Goal: Transaction & Acquisition: Subscribe to service/newsletter

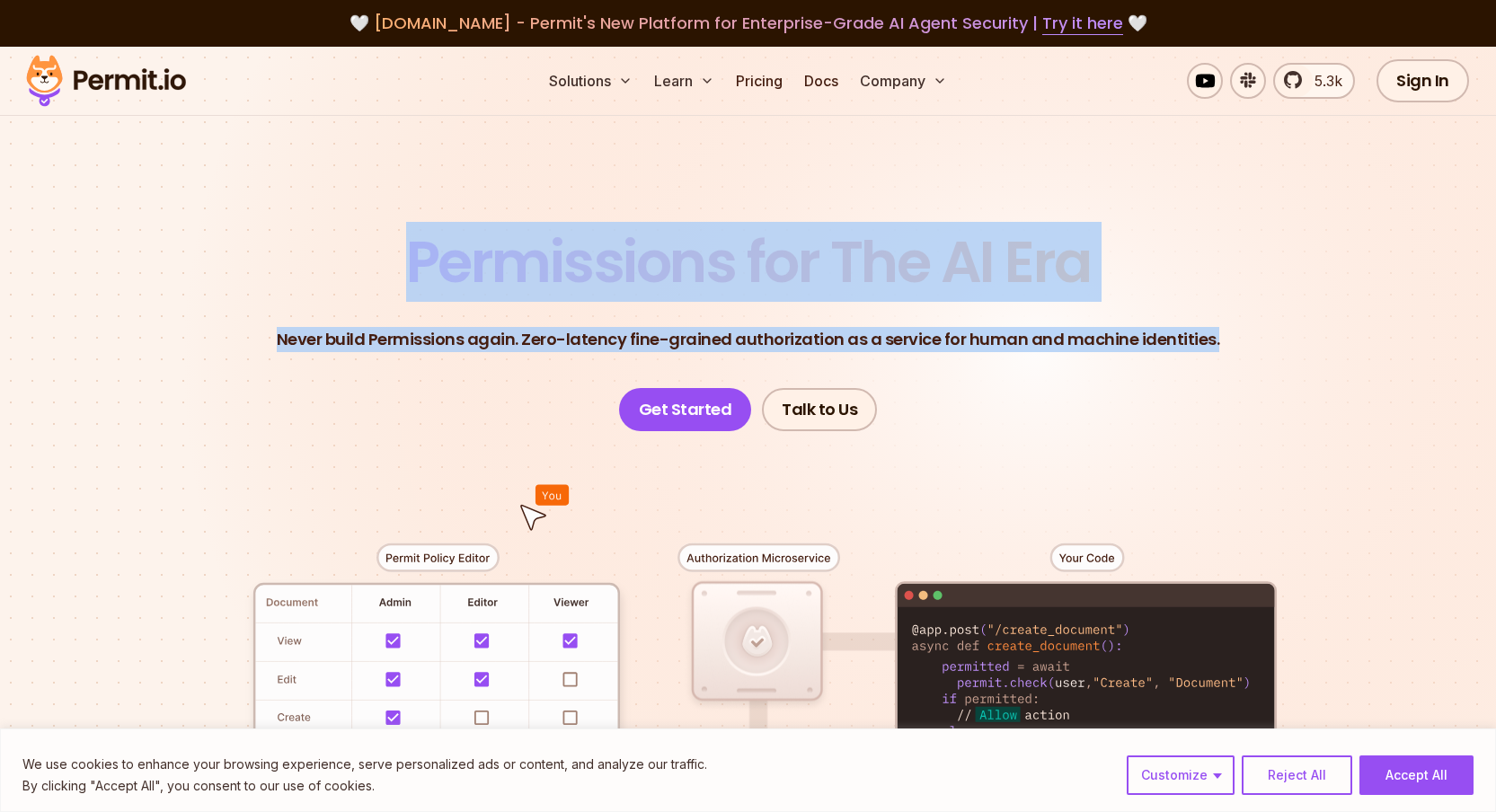
drag, startPoint x: 375, startPoint y: 242, endPoint x: 388, endPoint y: 367, distance: 125.7
click at [388, 367] on header "Permissions for The AI Era Never build Permissions again. Zero-latency fine-gra…" at bounding box center [748, 332] width 1258 height 198
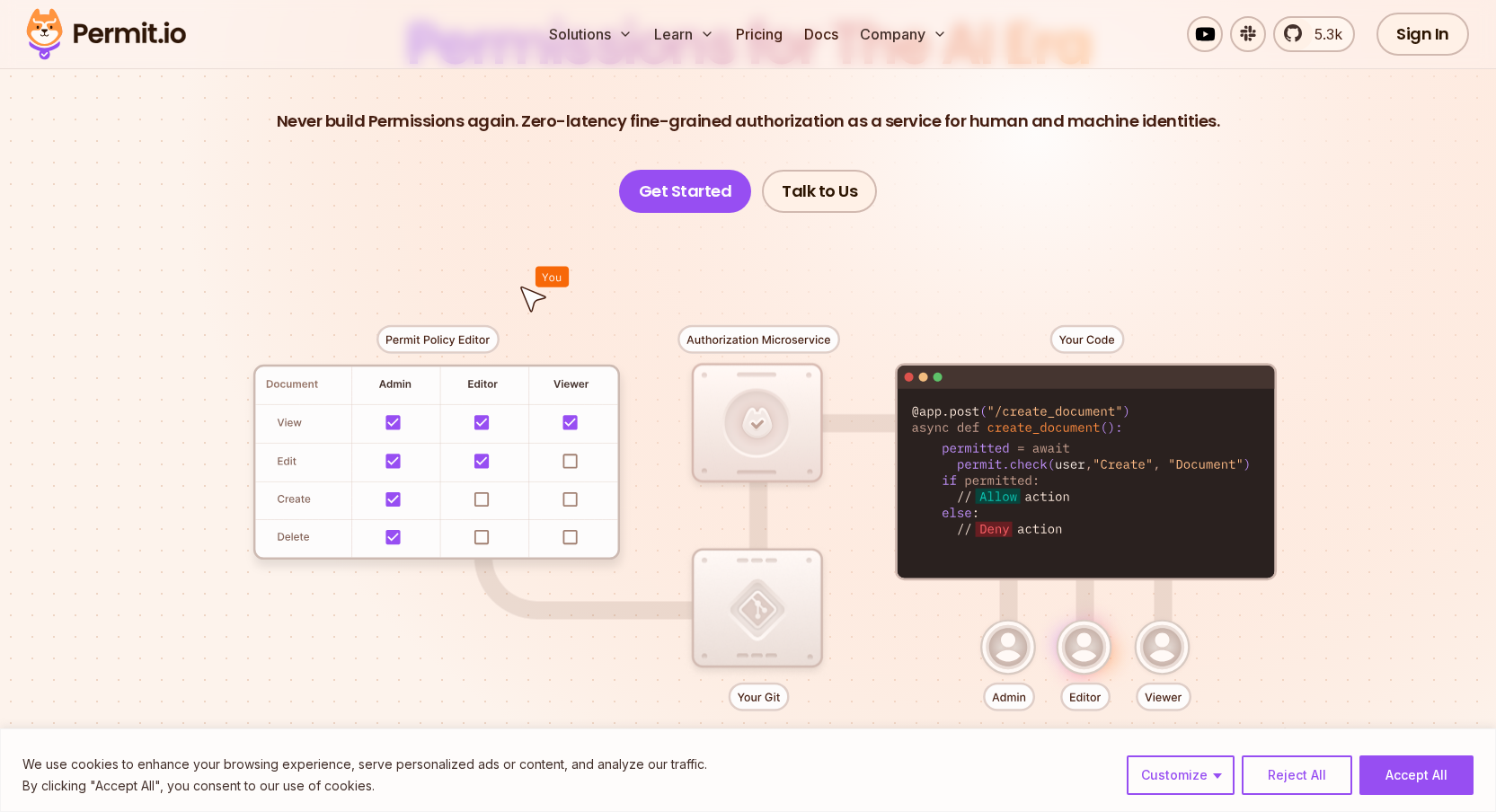
scroll to position [236, 0]
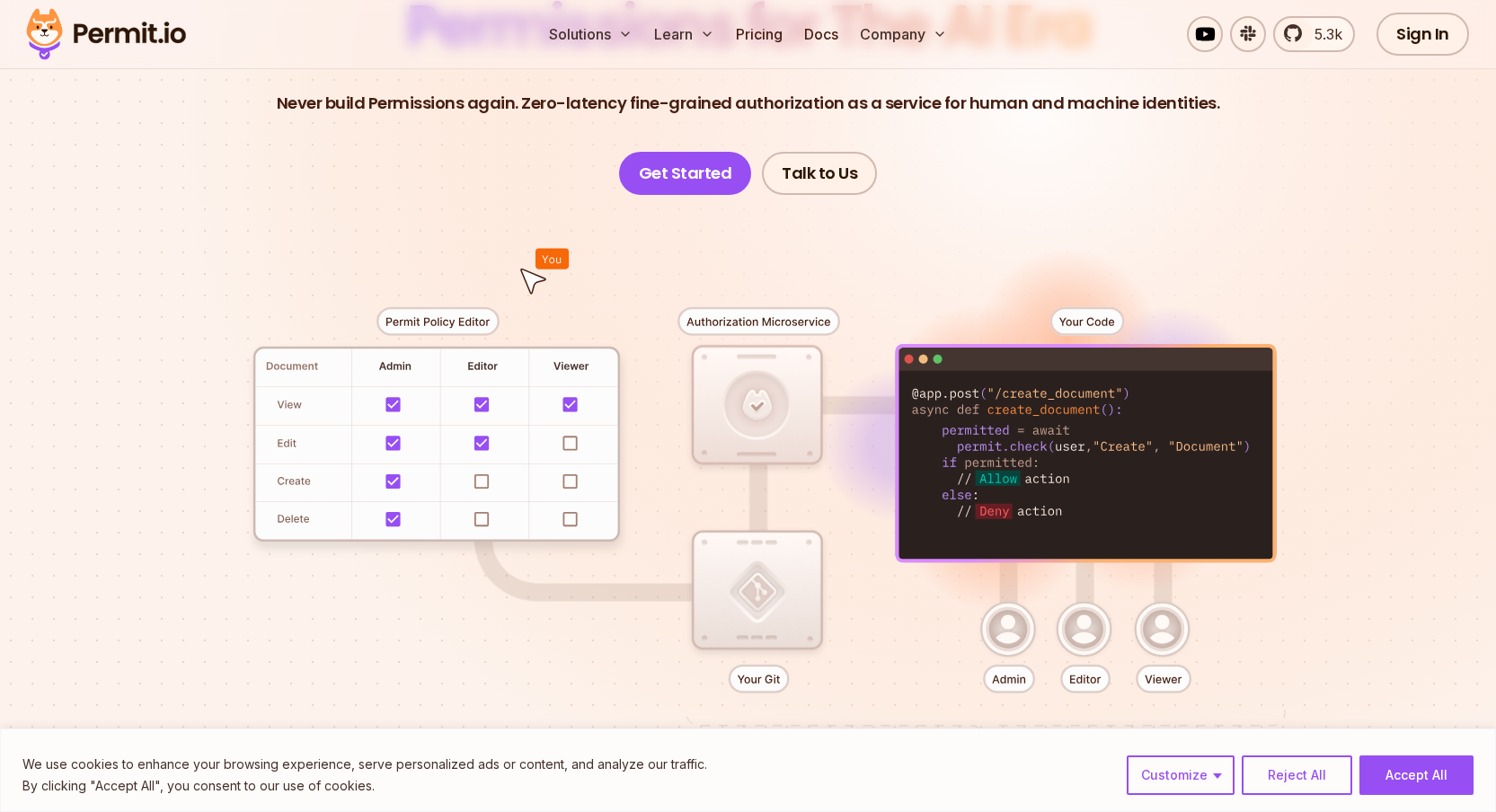
click at [445, 313] on div at bounding box center [748, 525] width 1258 height 661
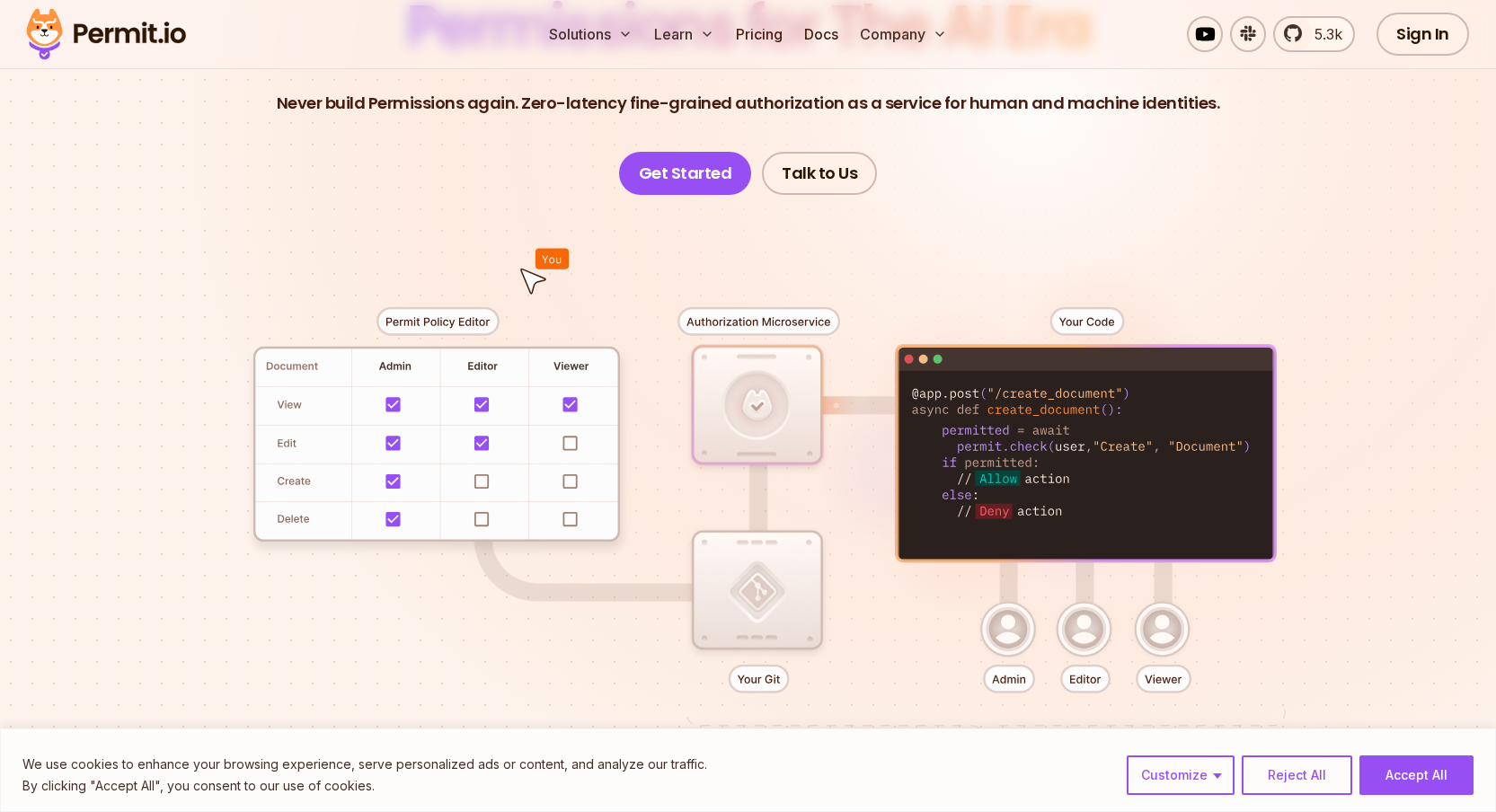
click at [479, 479] on div at bounding box center [748, 525] width 1258 height 661
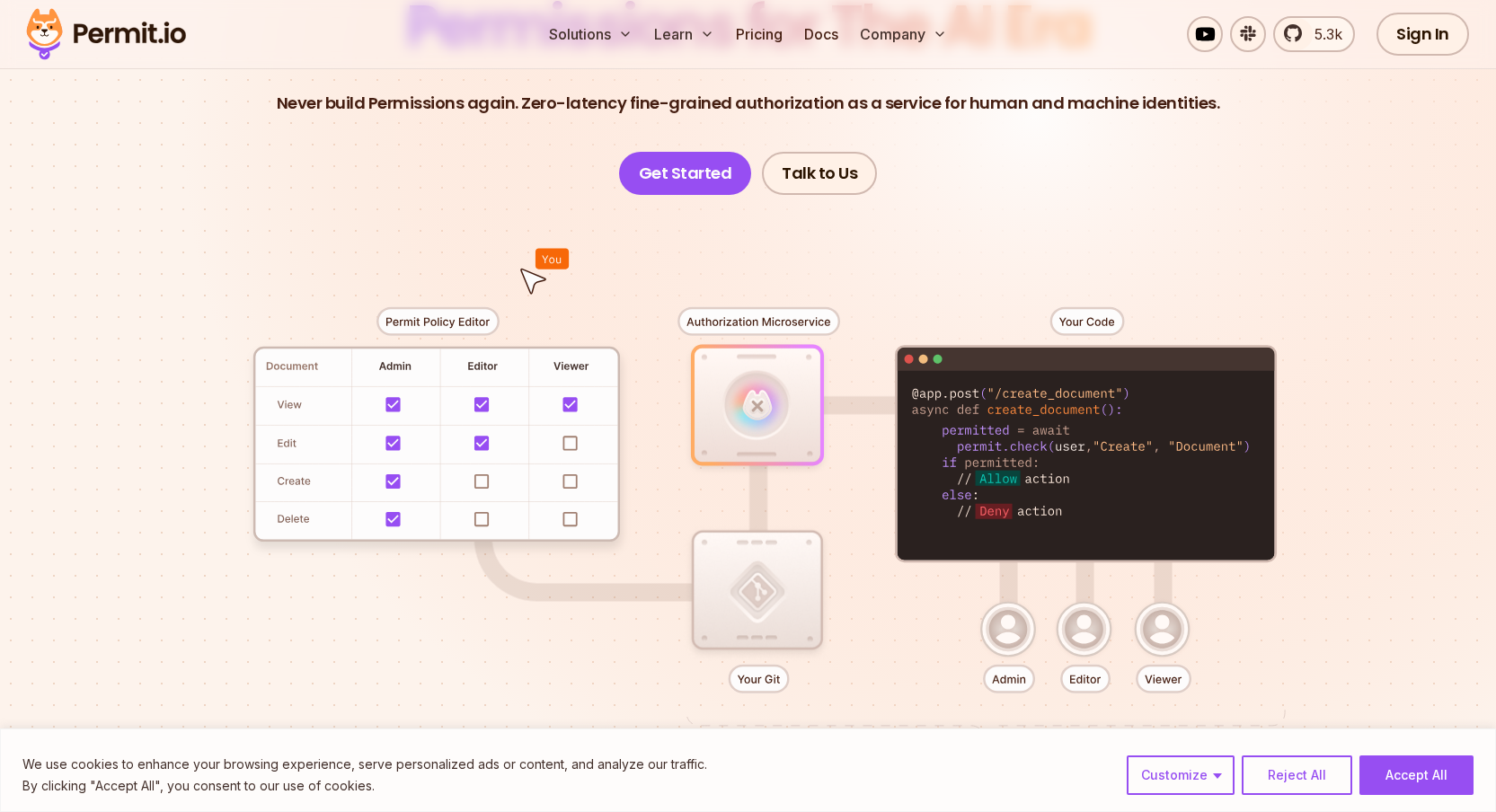
drag, startPoint x: 774, startPoint y: 448, endPoint x: 781, endPoint y: 628, distance: 180.1
click at [780, 627] on div at bounding box center [748, 525] width 1258 height 661
click at [781, 628] on div at bounding box center [748, 525] width 1258 height 661
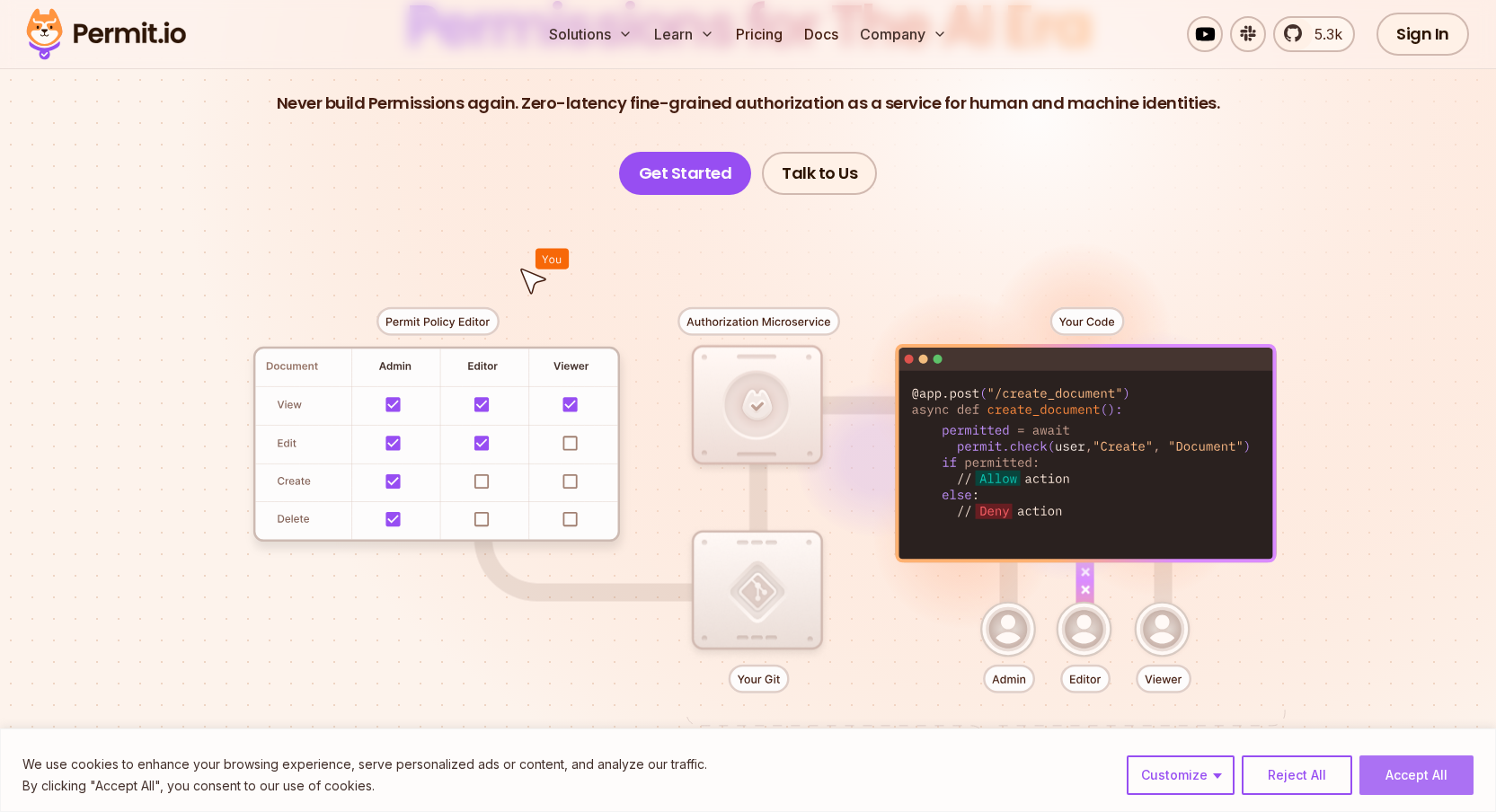
click at [1397, 786] on button "Accept All" at bounding box center [1416, 775] width 114 height 40
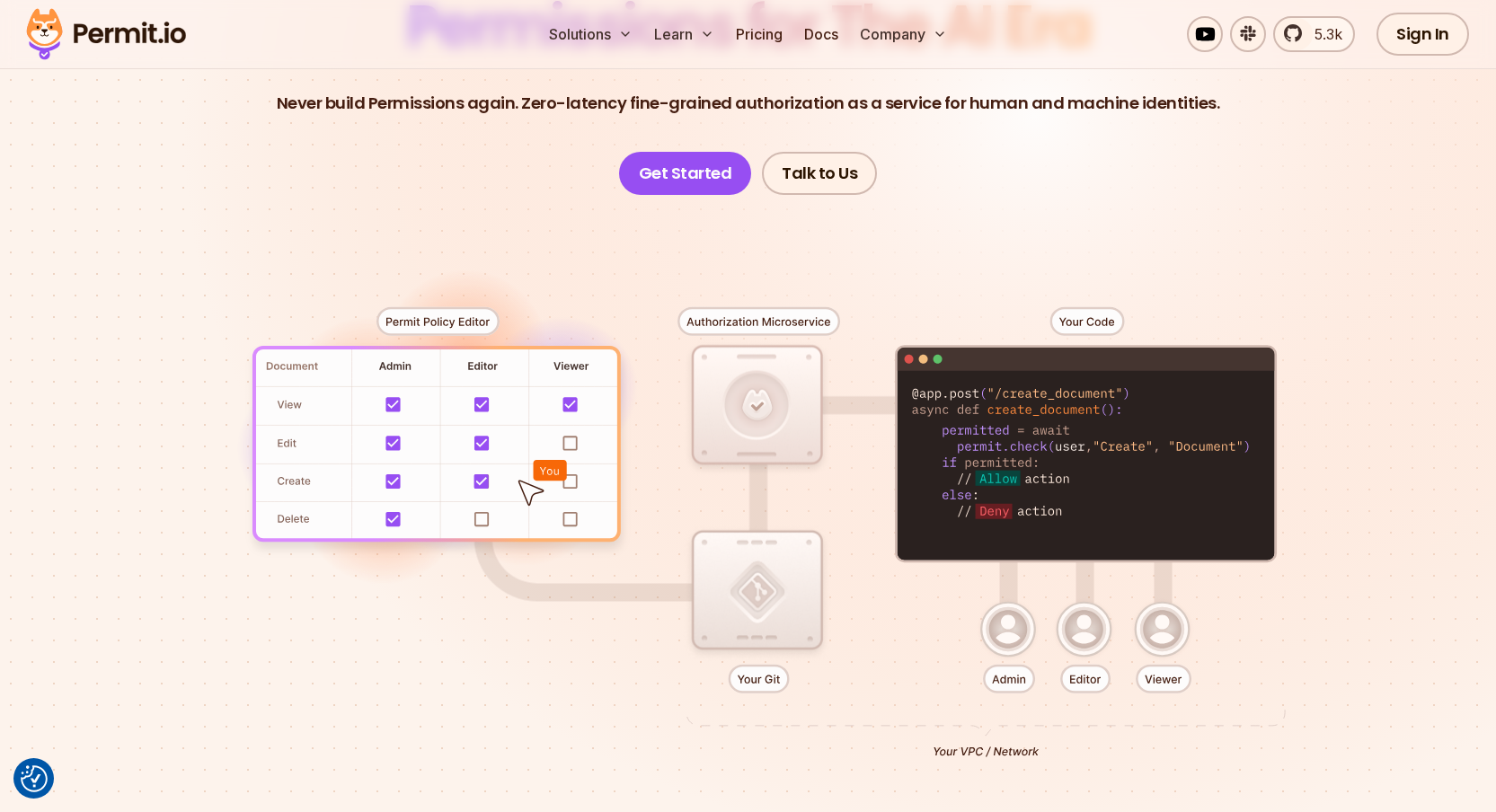
click at [481, 495] on div at bounding box center [748, 525] width 1258 height 661
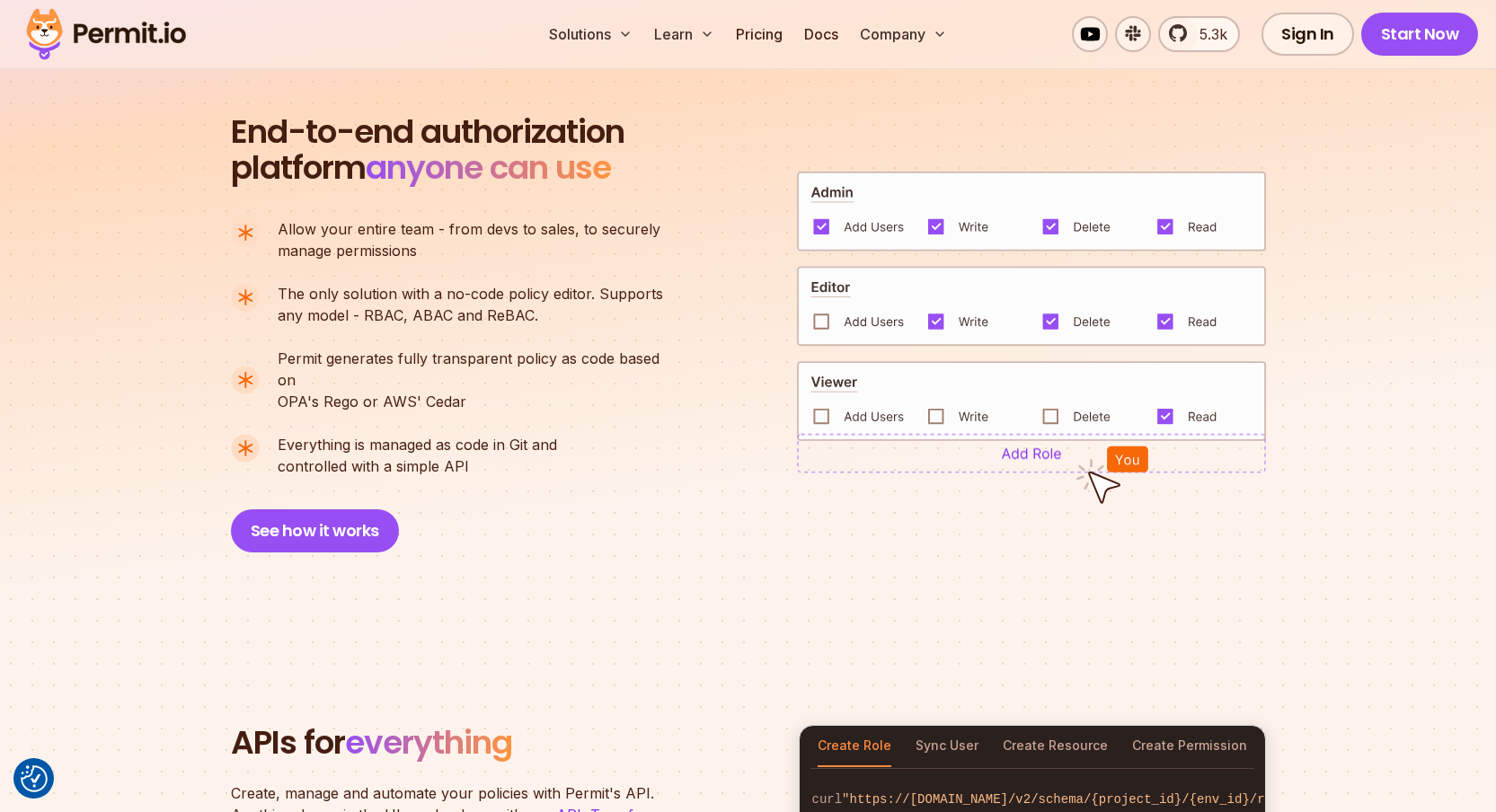
scroll to position [1253, 0]
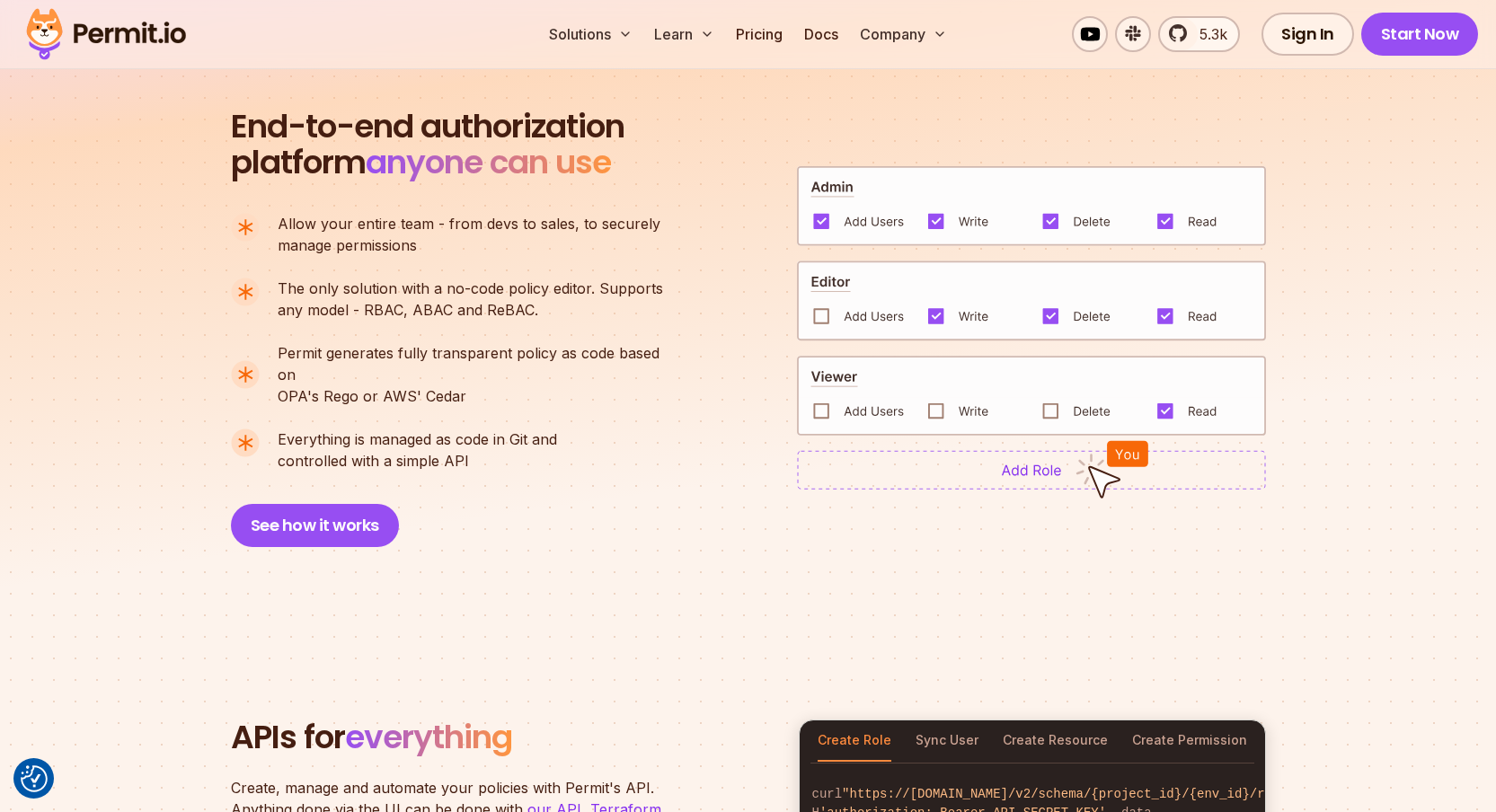
click at [976, 465] on img at bounding box center [1031, 470] width 469 height 40
drag, startPoint x: 774, startPoint y: 372, endPoint x: 826, endPoint y: 423, distance: 72.8
click at [826, 423] on div "End-to-end authorization platform anyone can use A no-code authorization platfo…" at bounding box center [748, 328] width 1035 height 438
drag, startPoint x: 469, startPoint y: 452, endPoint x: 223, endPoint y: 186, distance: 362.3
click at [223, 186] on section "End-to-end authorization platform anyone can use A no-code authorization platfo…" at bounding box center [748, 306] width 1496 height 654
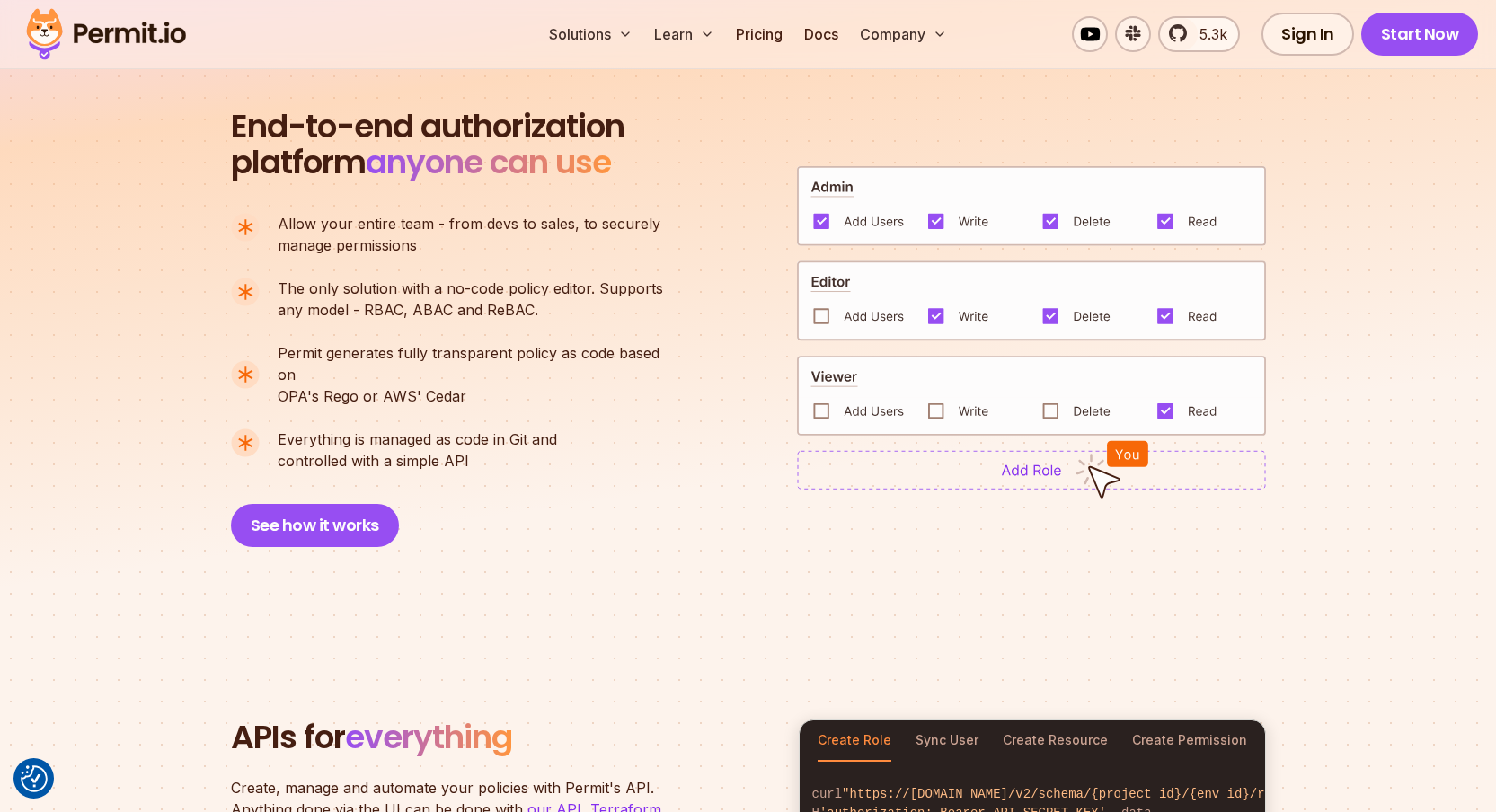
click at [223, 186] on section "End-to-end authorization platform anyone can use A no-code authorization platfo…" at bounding box center [748, 306] width 1496 height 654
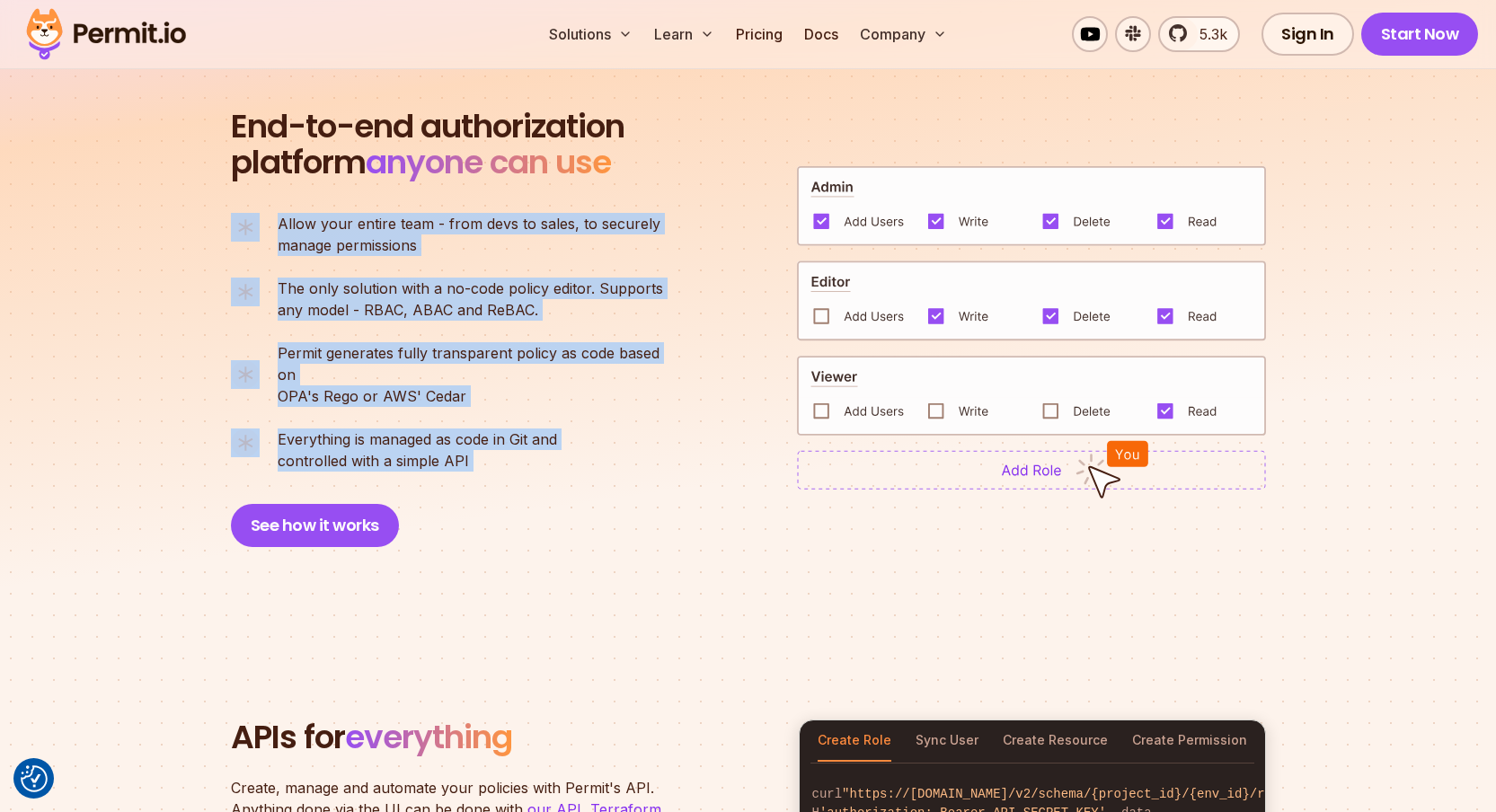
drag, startPoint x: 223, startPoint y: 186, endPoint x: 469, endPoint y: 454, distance: 363.8
click at [469, 454] on section "End-to-end authorization platform anyone can use A no-code authorization platfo…" at bounding box center [748, 306] width 1496 height 654
click at [469, 454] on div "End-to-end authorization platform anyone can use A no-code authorization platfo…" at bounding box center [455, 328] width 450 height 438
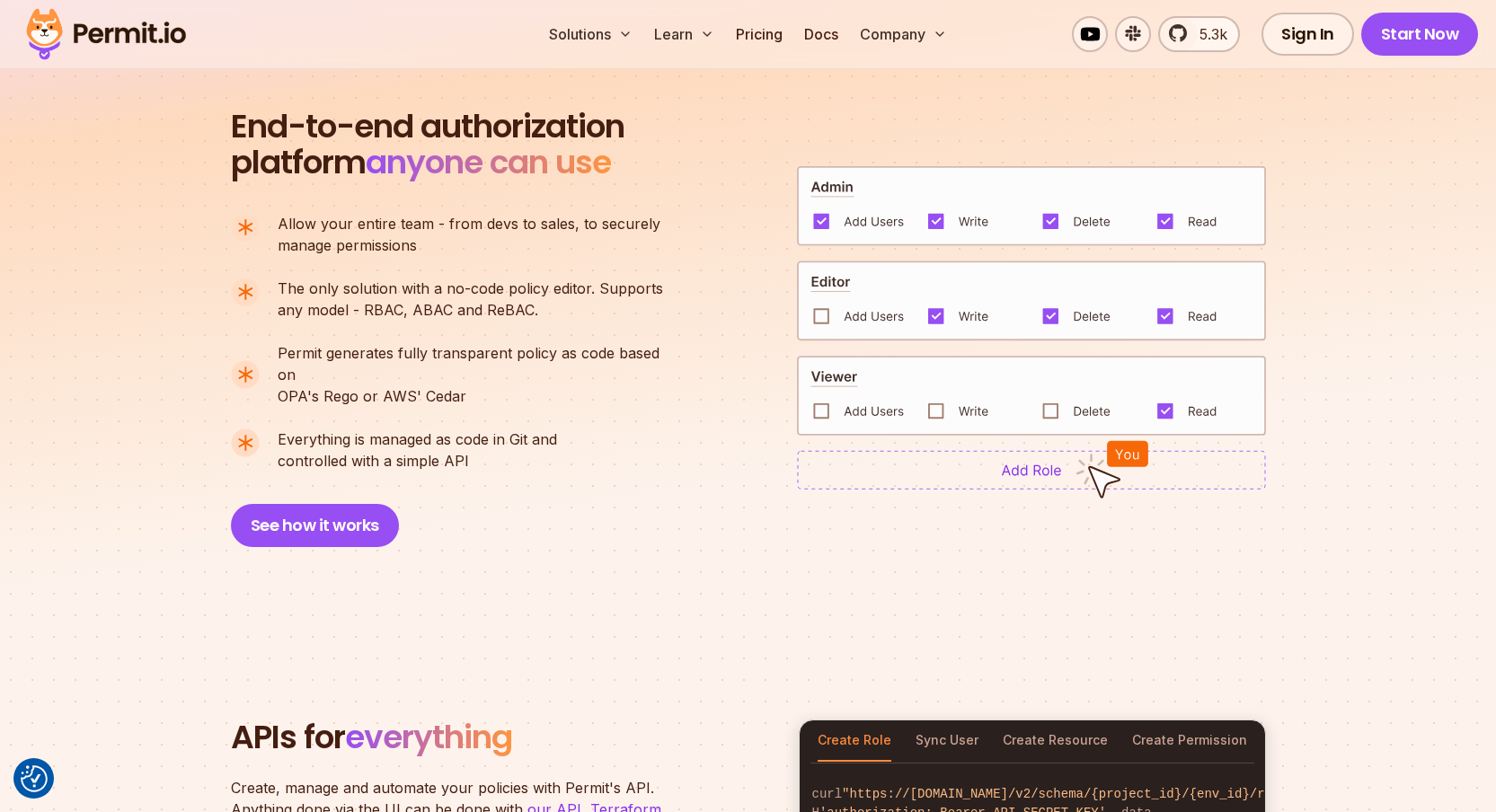
click at [469, 454] on div "End-to-end authorization platform anyone can use A no-code authorization platfo…" at bounding box center [455, 328] width 450 height 438
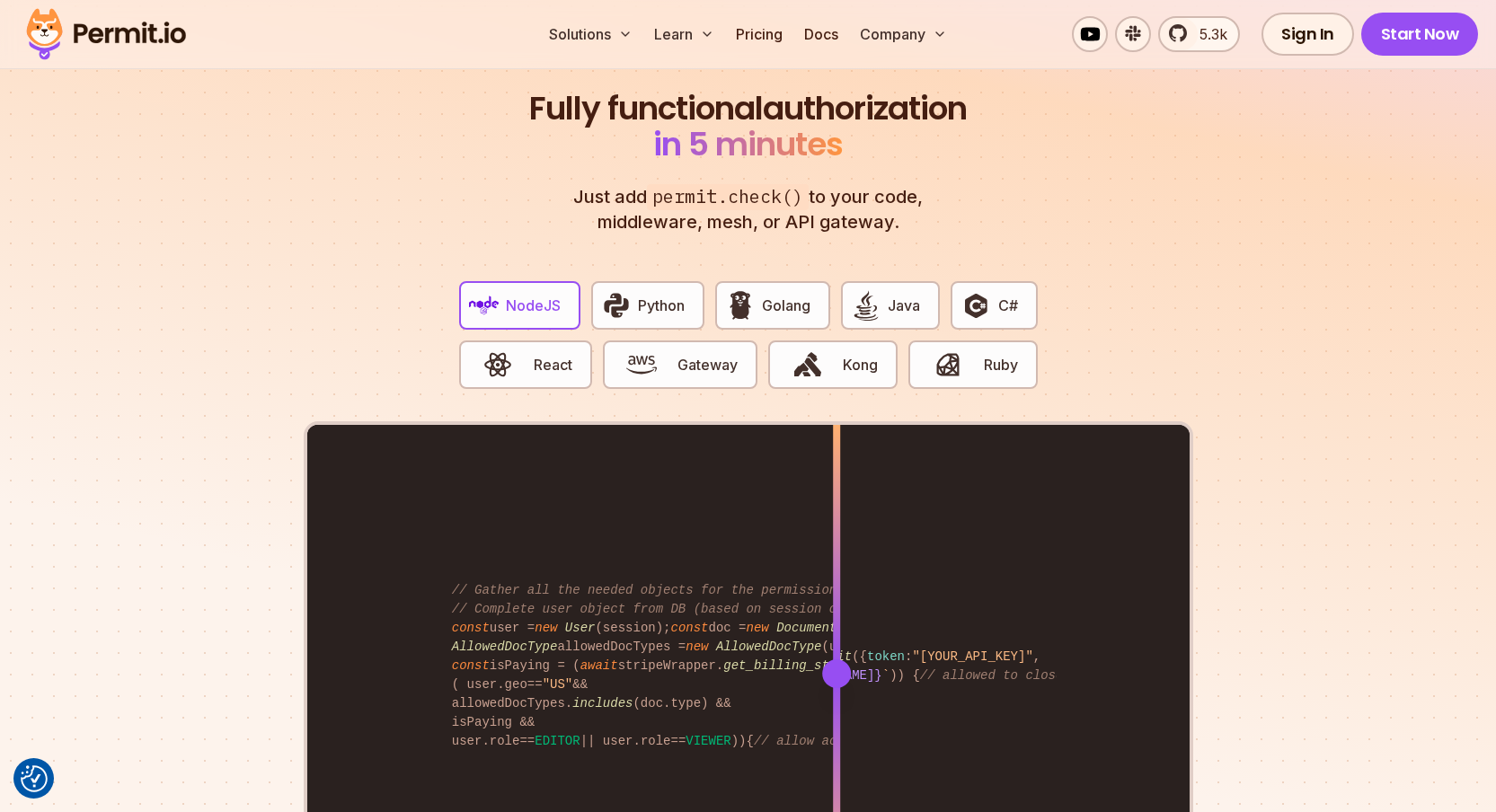
scroll to position [3495, 0]
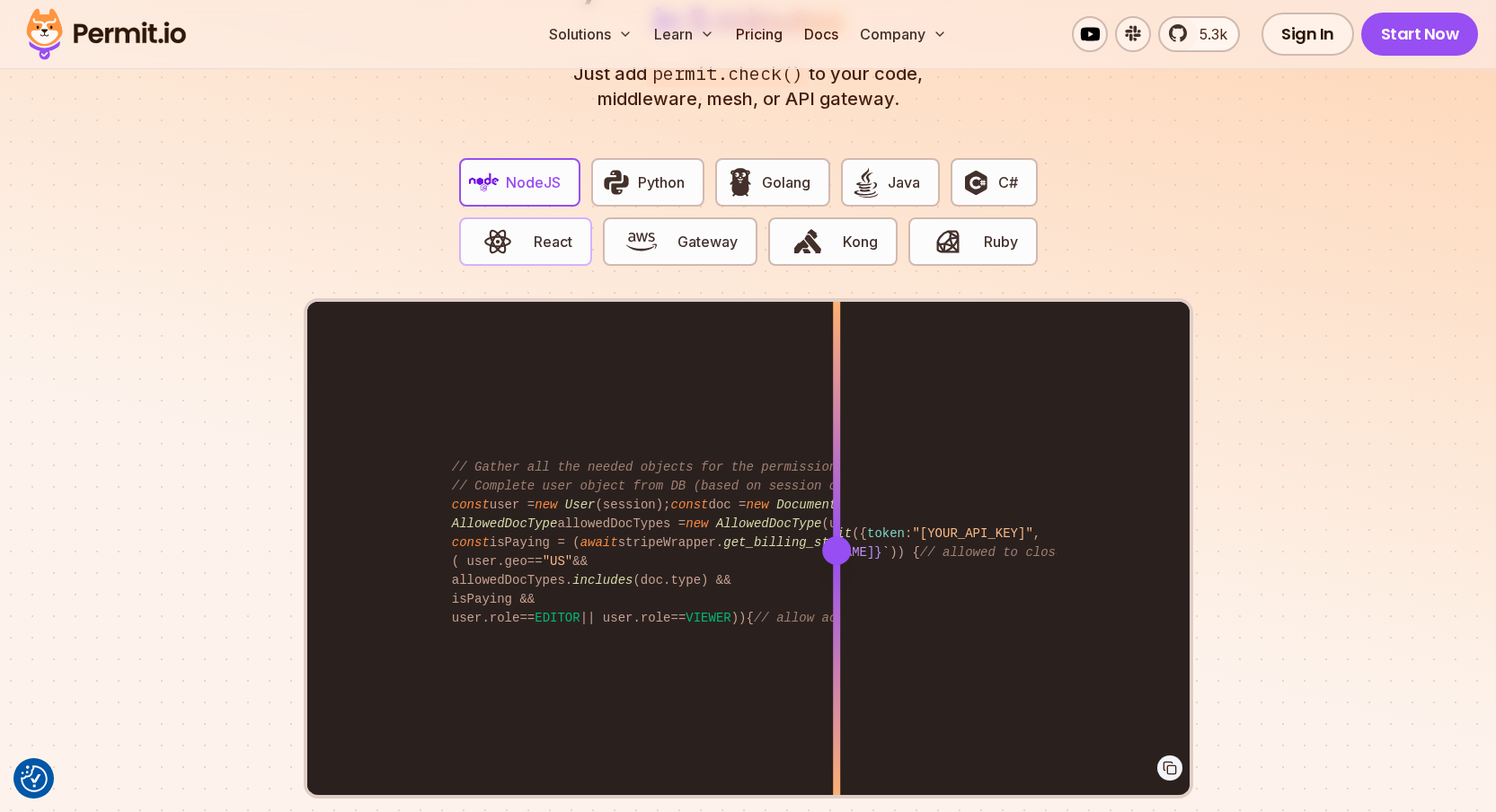
click at [530, 220] on button "React" at bounding box center [525, 242] width 133 height 49
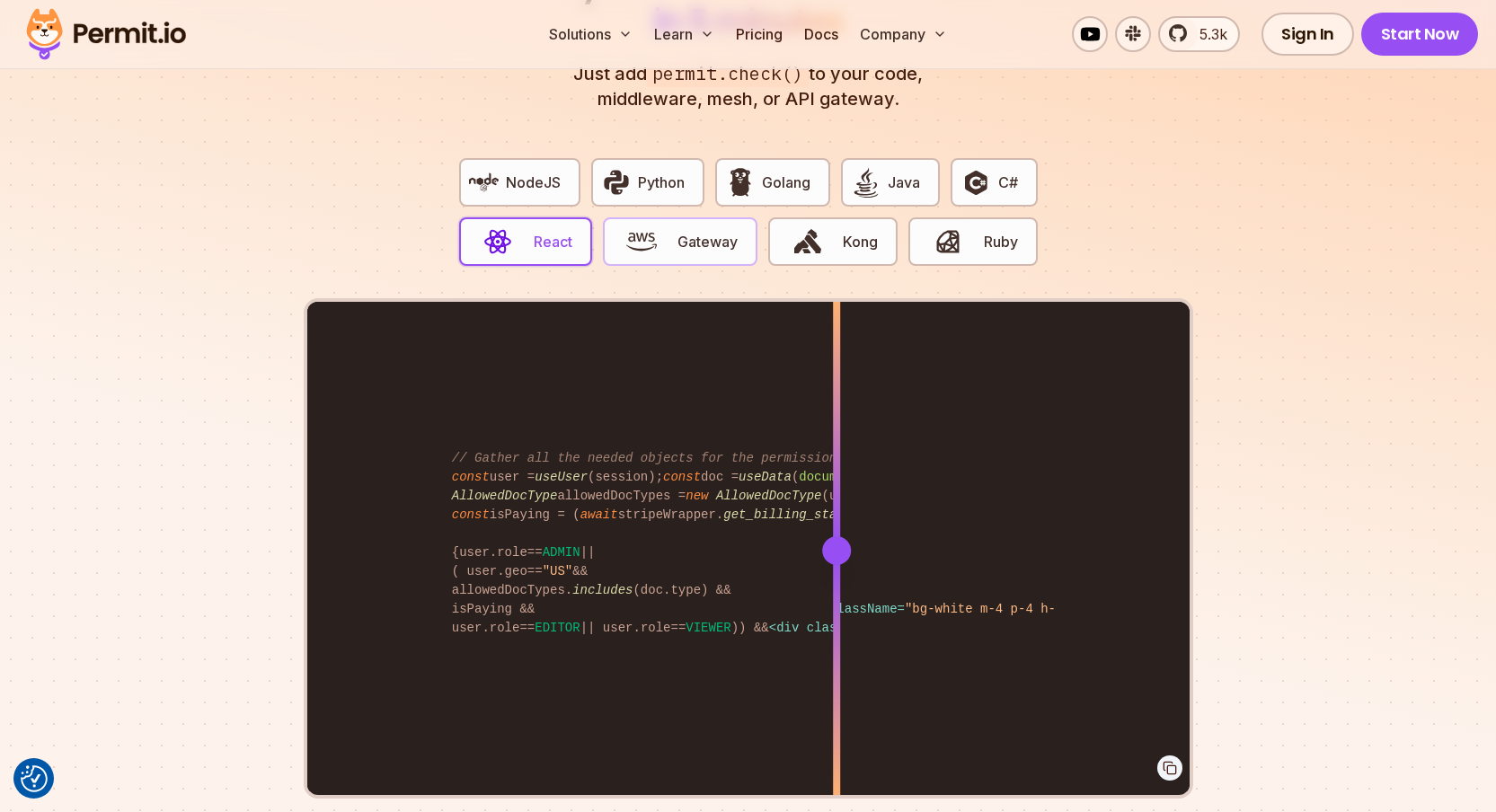
click at [680, 240] on button "Gateway" at bounding box center [680, 242] width 154 height 49
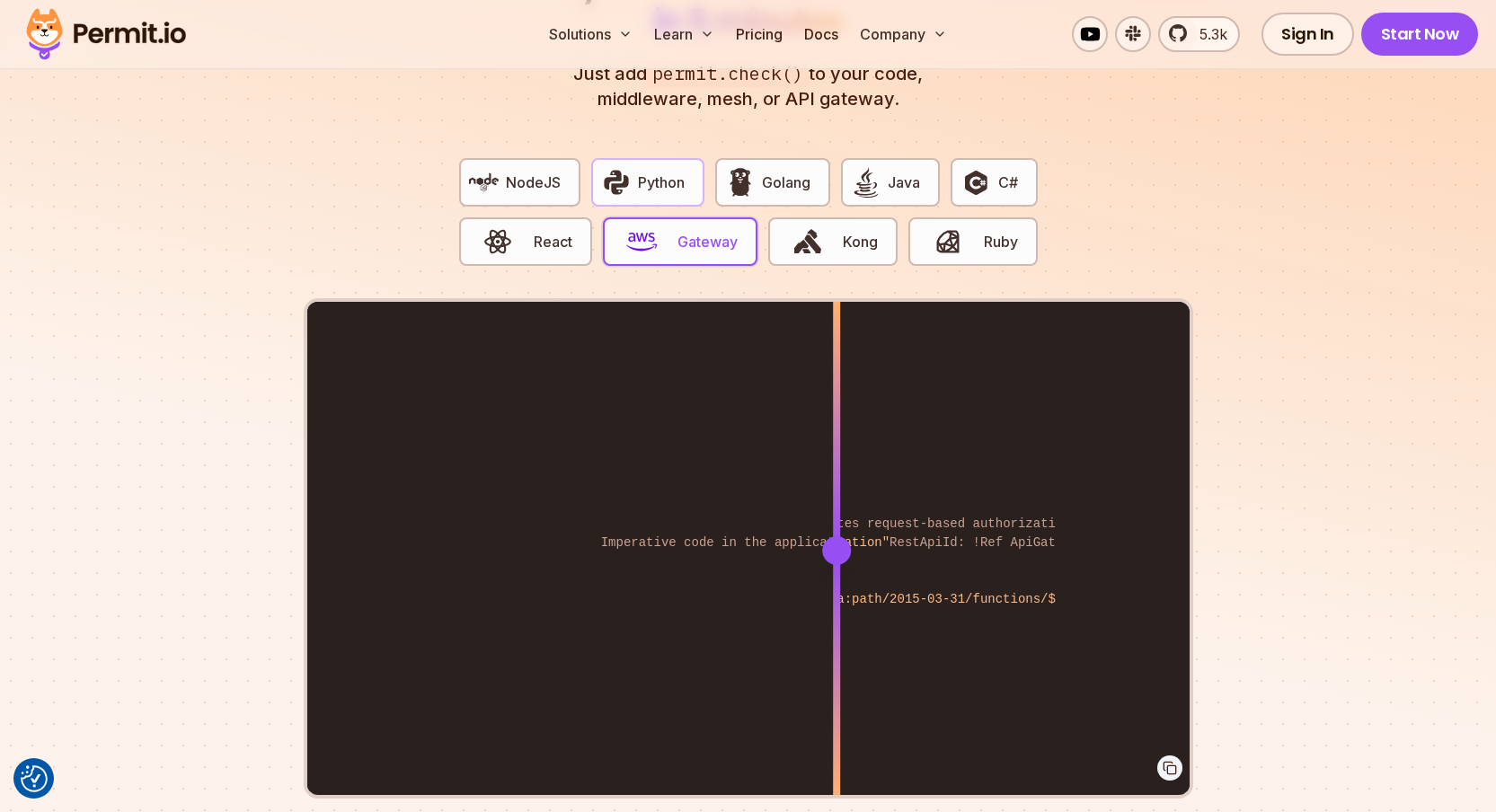
click at [654, 158] on button "Python" at bounding box center [647, 183] width 113 height 49
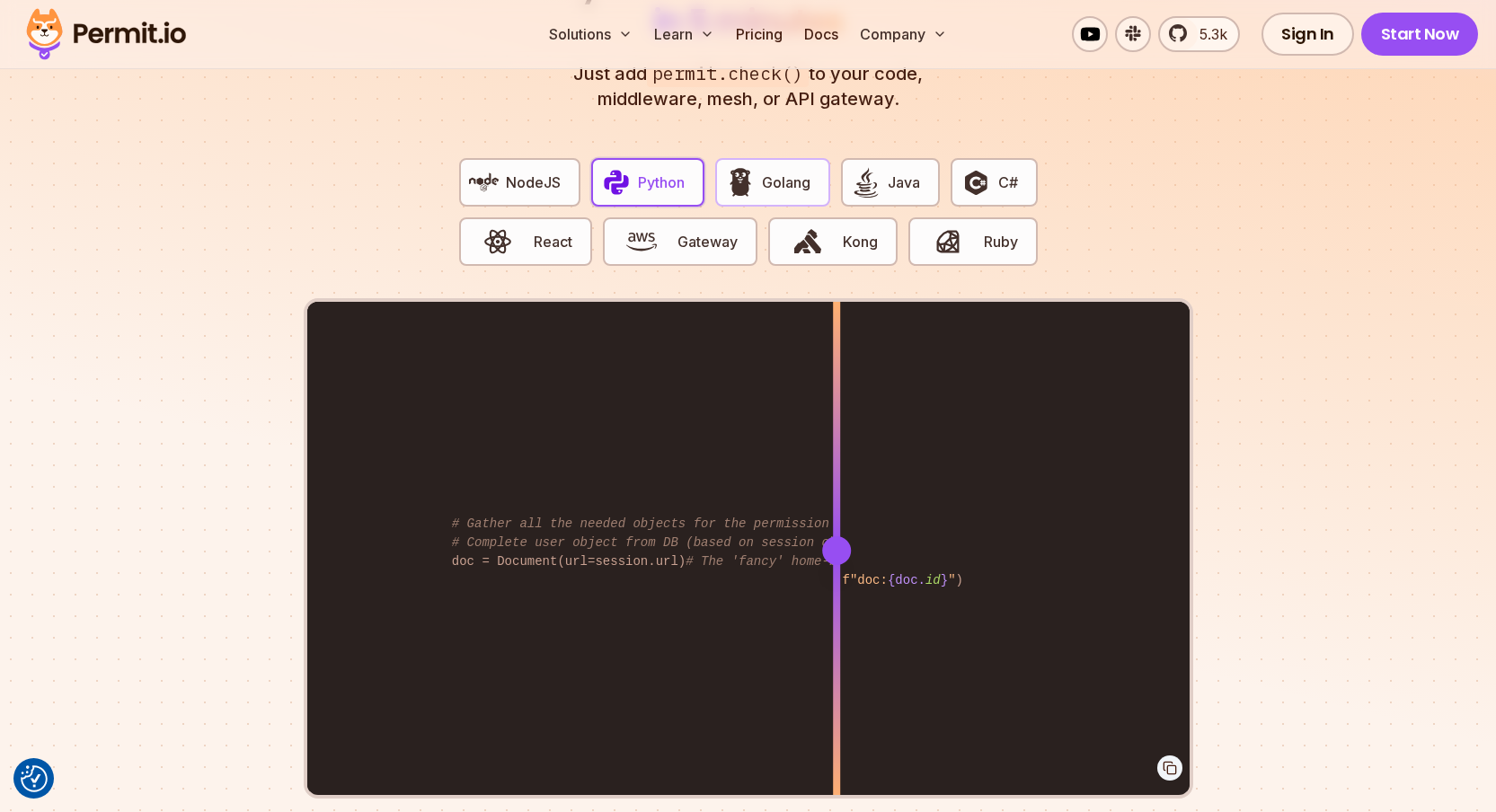
click at [761, 167] on button "Golang" at bounding box center [772, 183] width 115 height 49
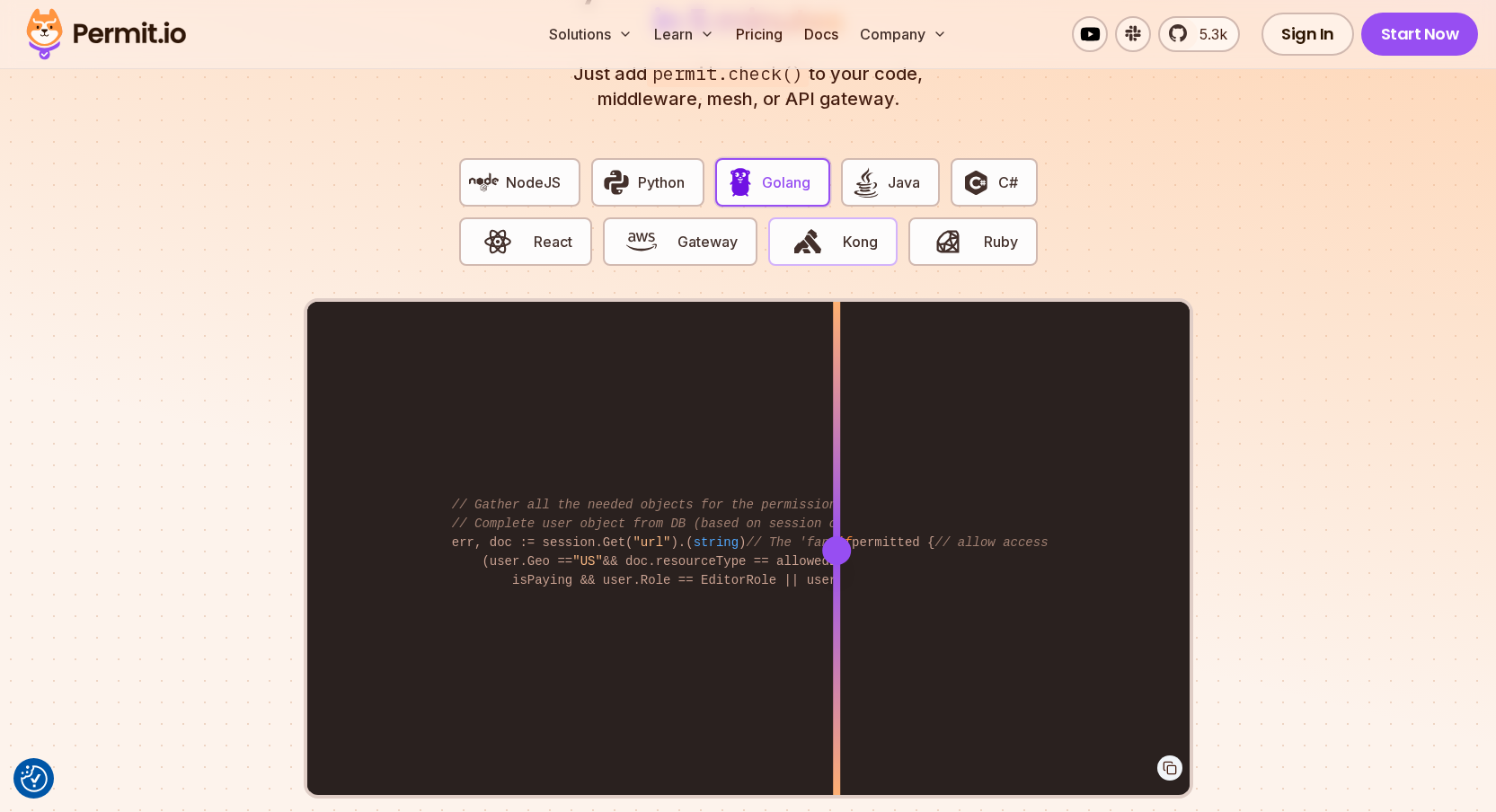
click at [821, 232] on img "button" at bounding box center [807, 242] width 30 height 30
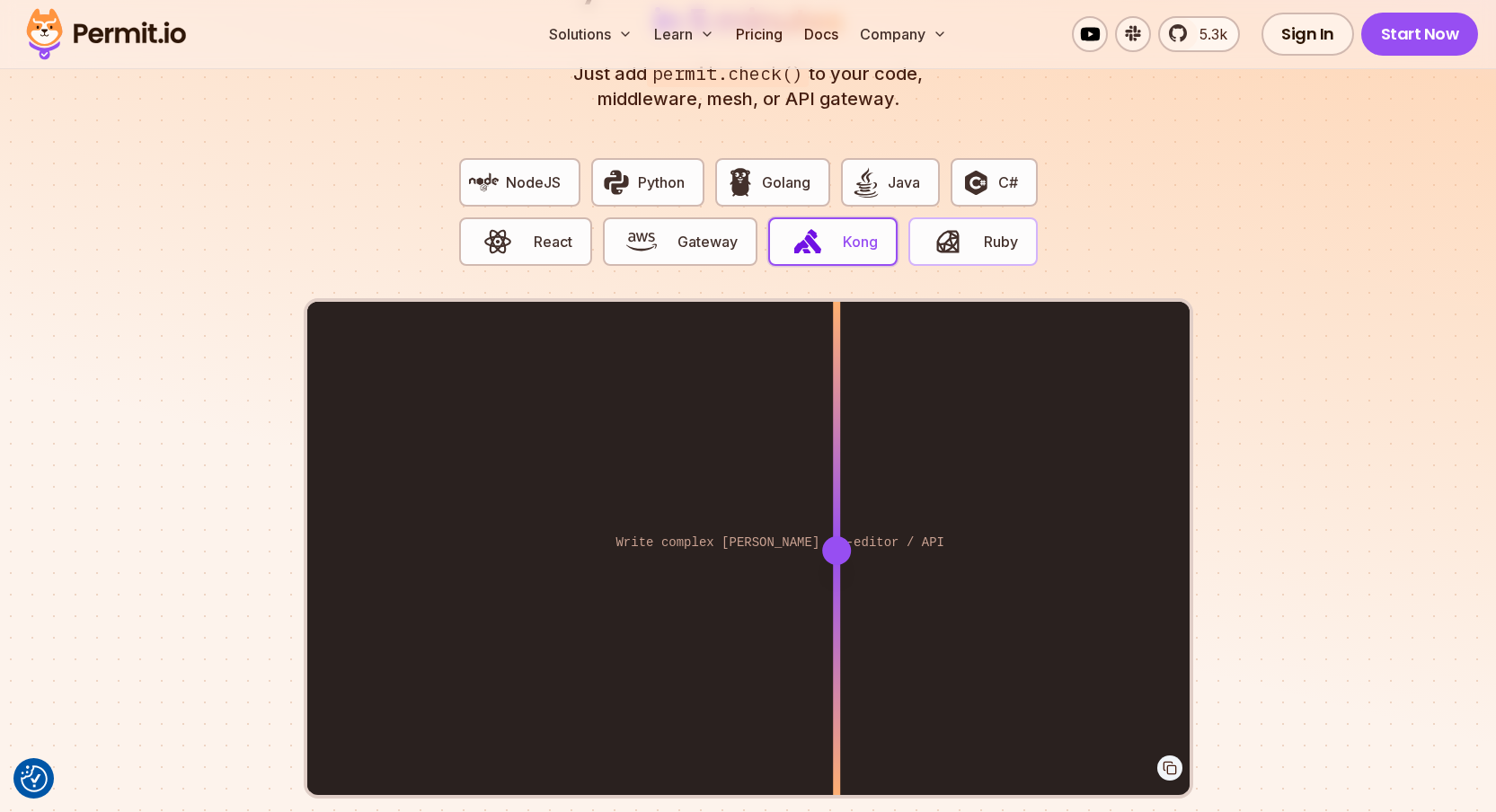
click at [949, 237] on button "Ruby" at bounding box center [973, 242] width 129 height 49
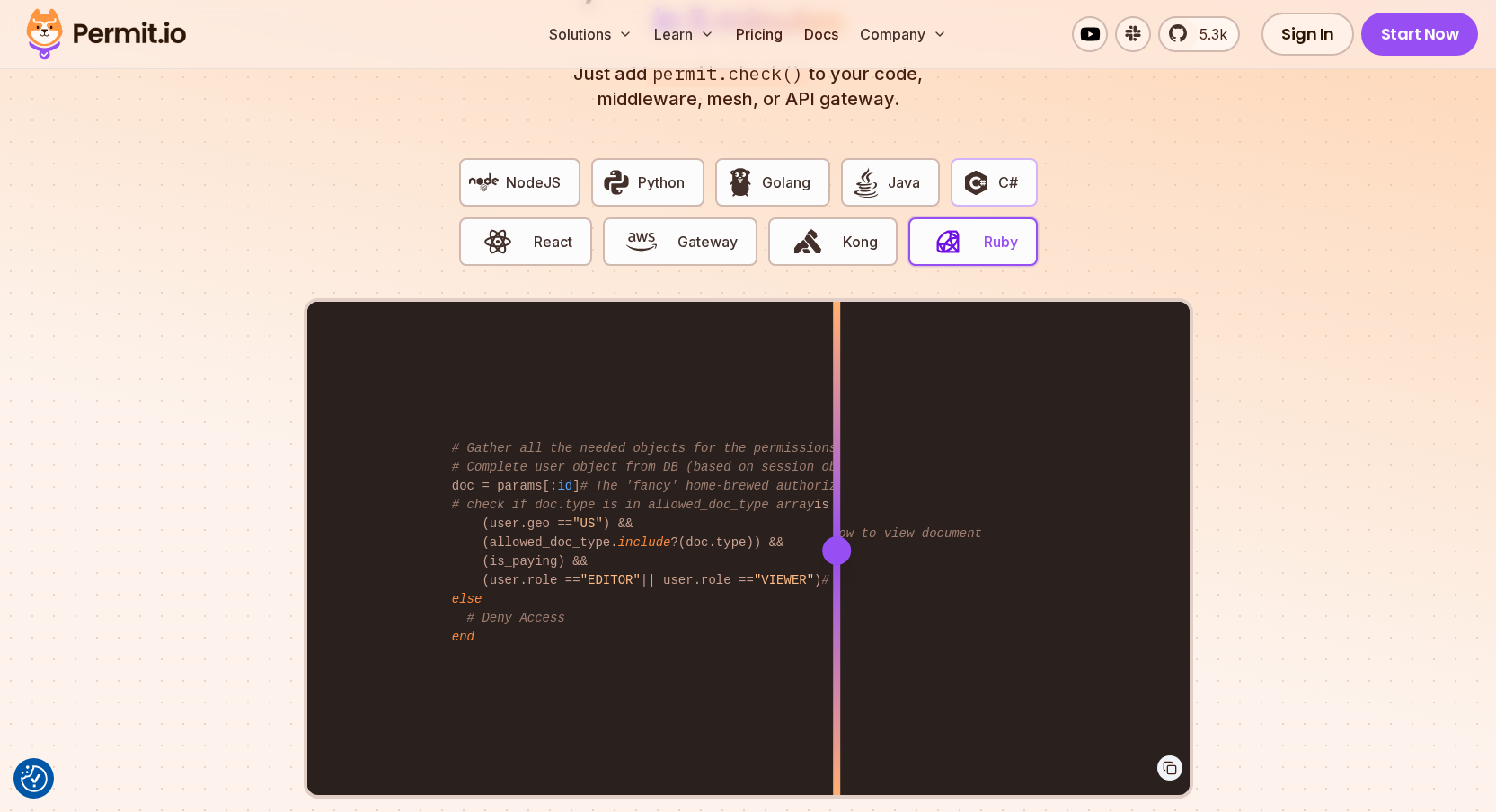
click at [978, 167] on img "button" at bounding box center [976, 183] width 30 height 30
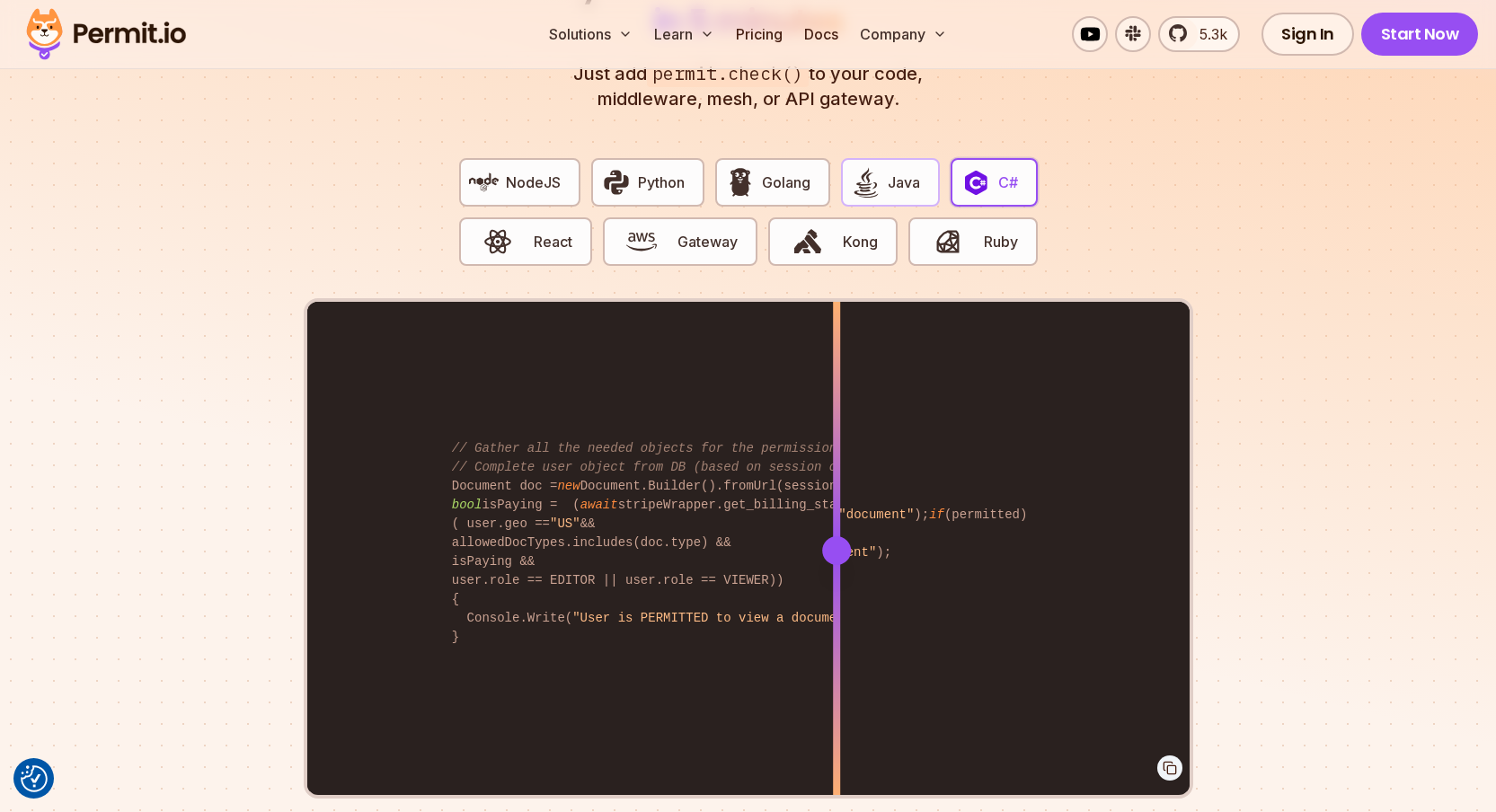
click at [902, 171] on span "Java" at bounding box center [904, 182] width 32 height 22
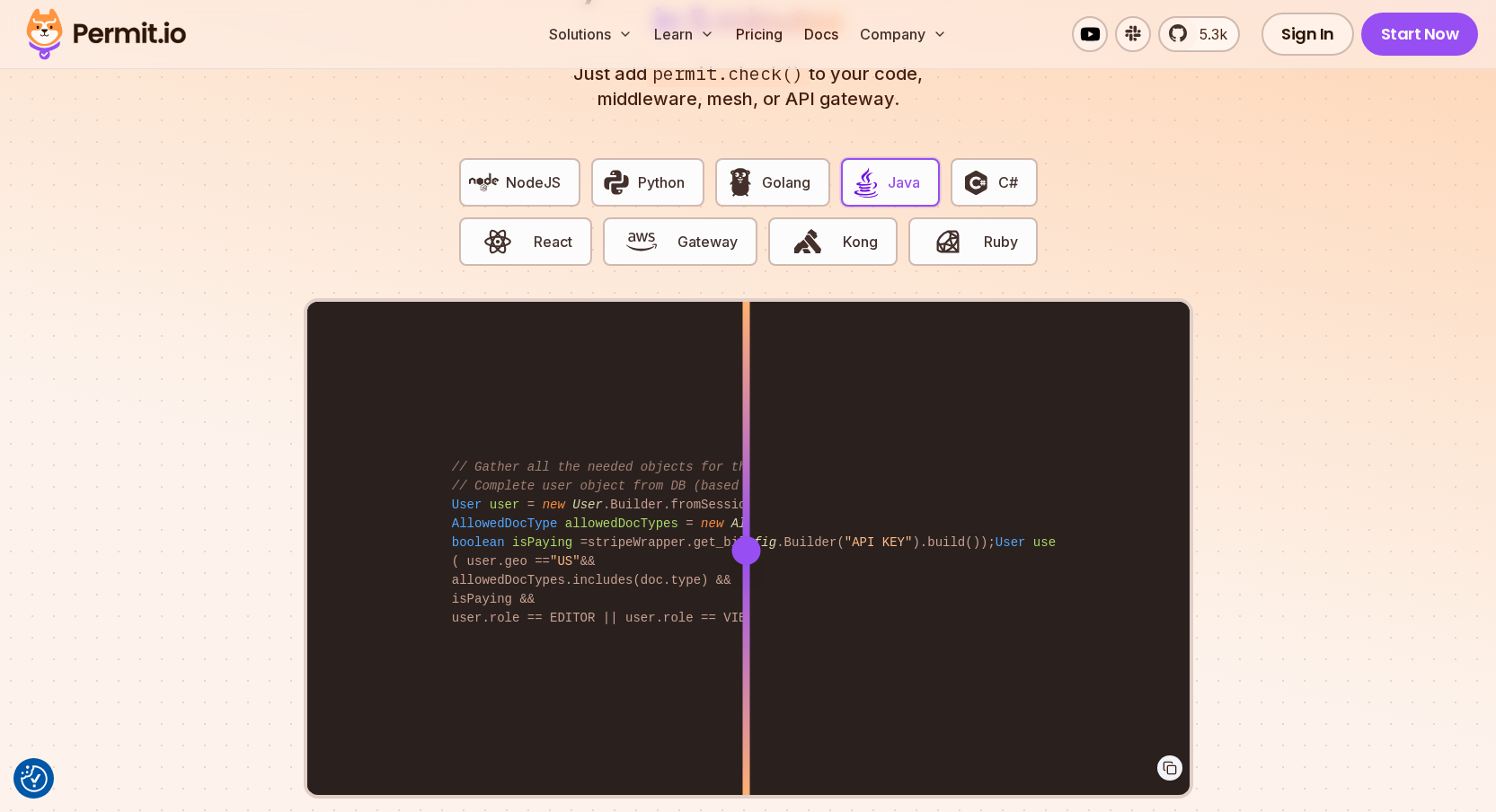
drag, startPoint x: 838, startPoint y: 540, endPoint x: 823, endPoint y: 499, distance: 43.7
click at [750, 499] on div at bounding box center [746, 549] width 8 height 496
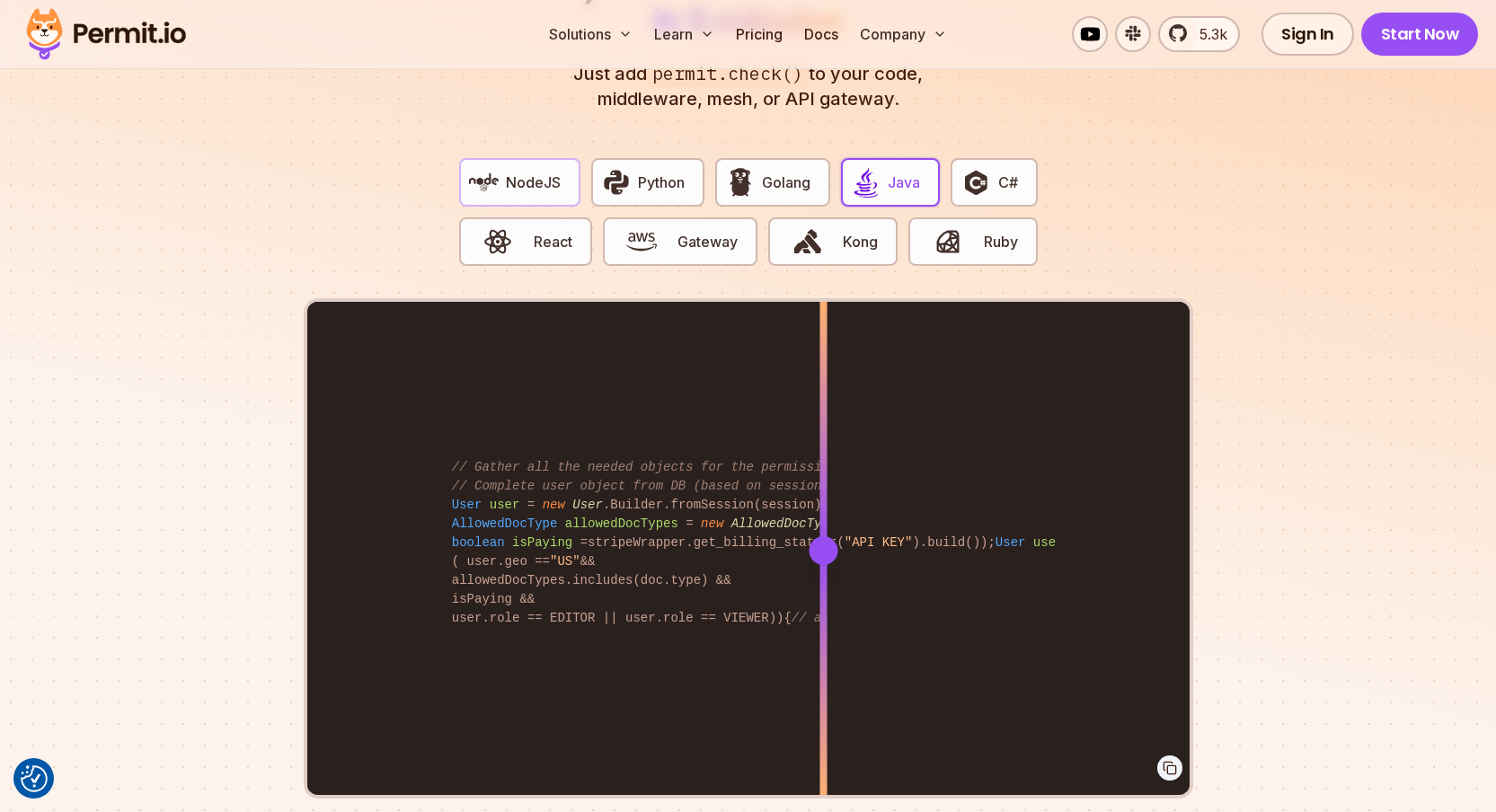
click at [517, 171] on span "NodeJS" at bounding box center [533, 182] width 55 height 22
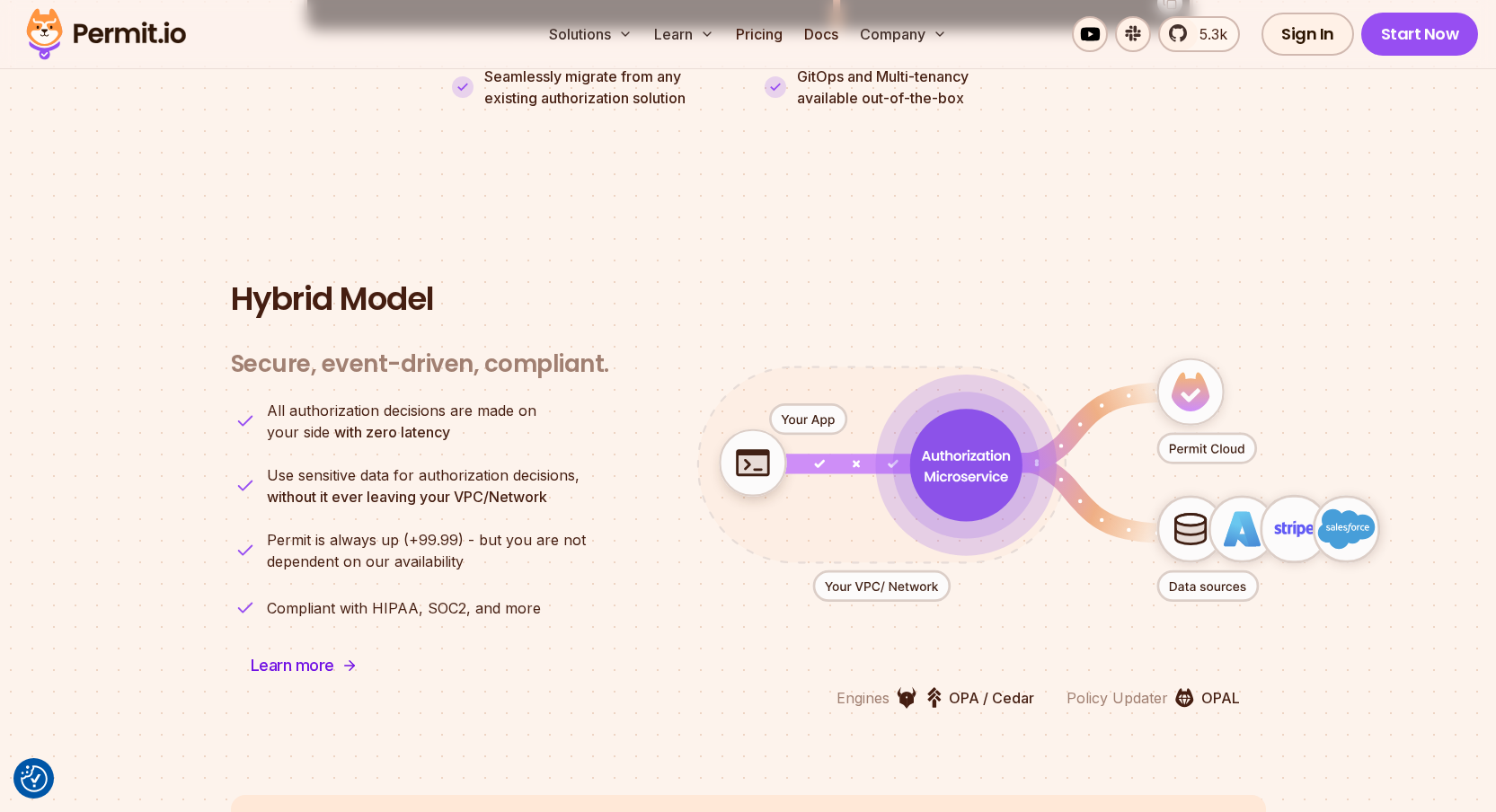
scroll to position [4318, 0]
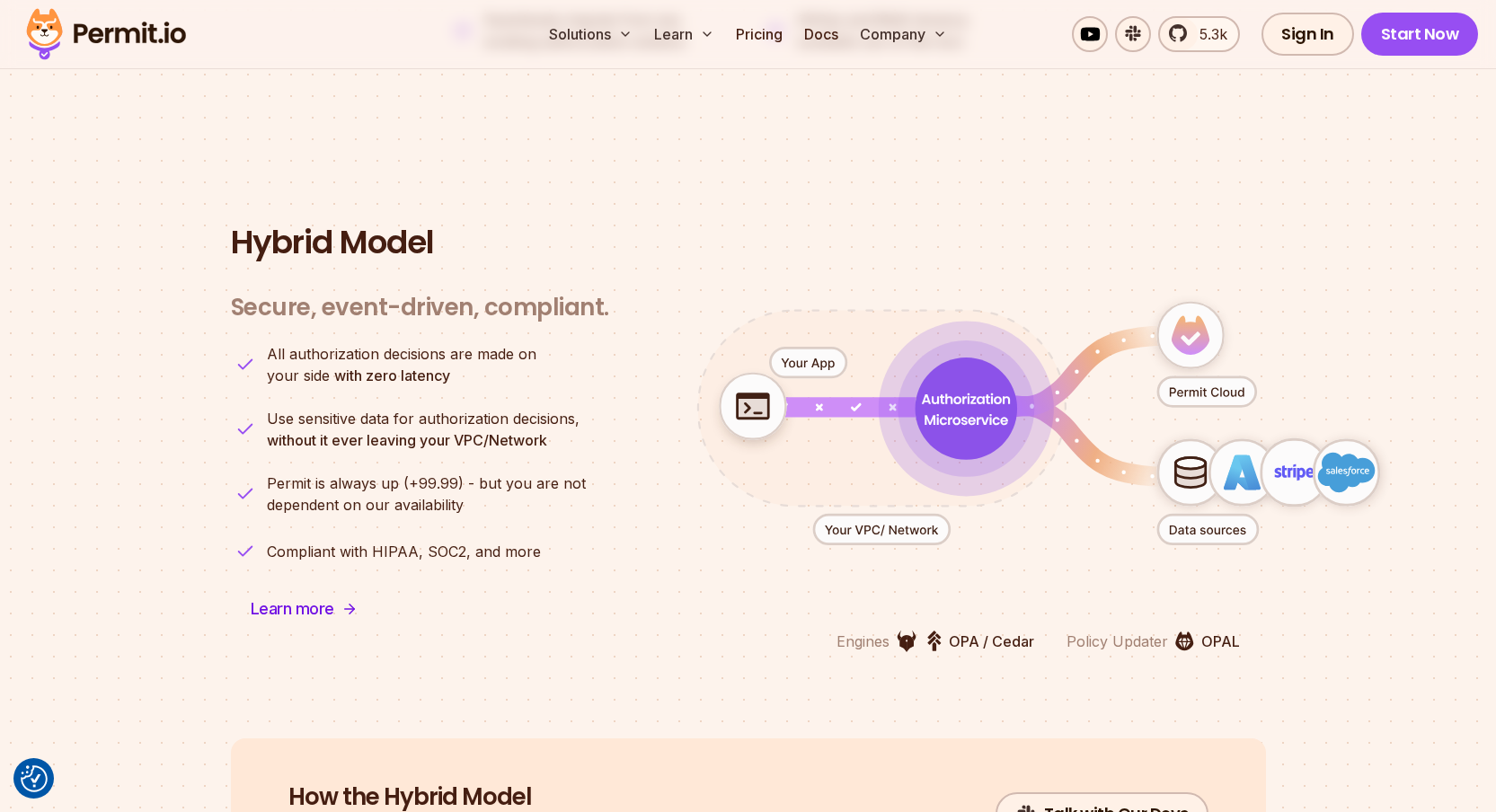
click at [230, 427] on section "Hybrid Model Secure, event-driven, compliant. Engines OPA / Cedar Policy Update…" at bounding box center [748, 438] width 1496 height 600
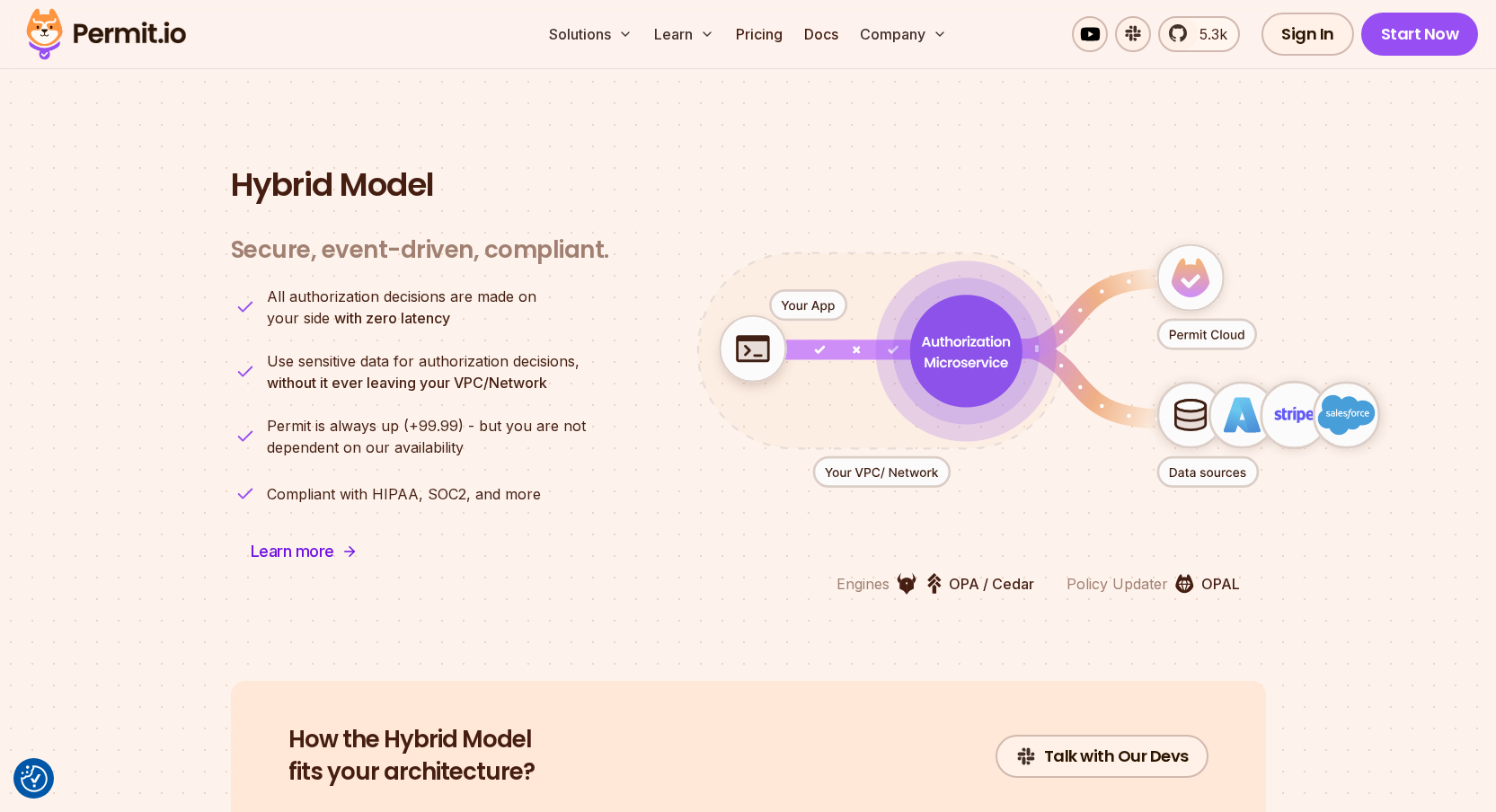
scroll to position [4390, 0]
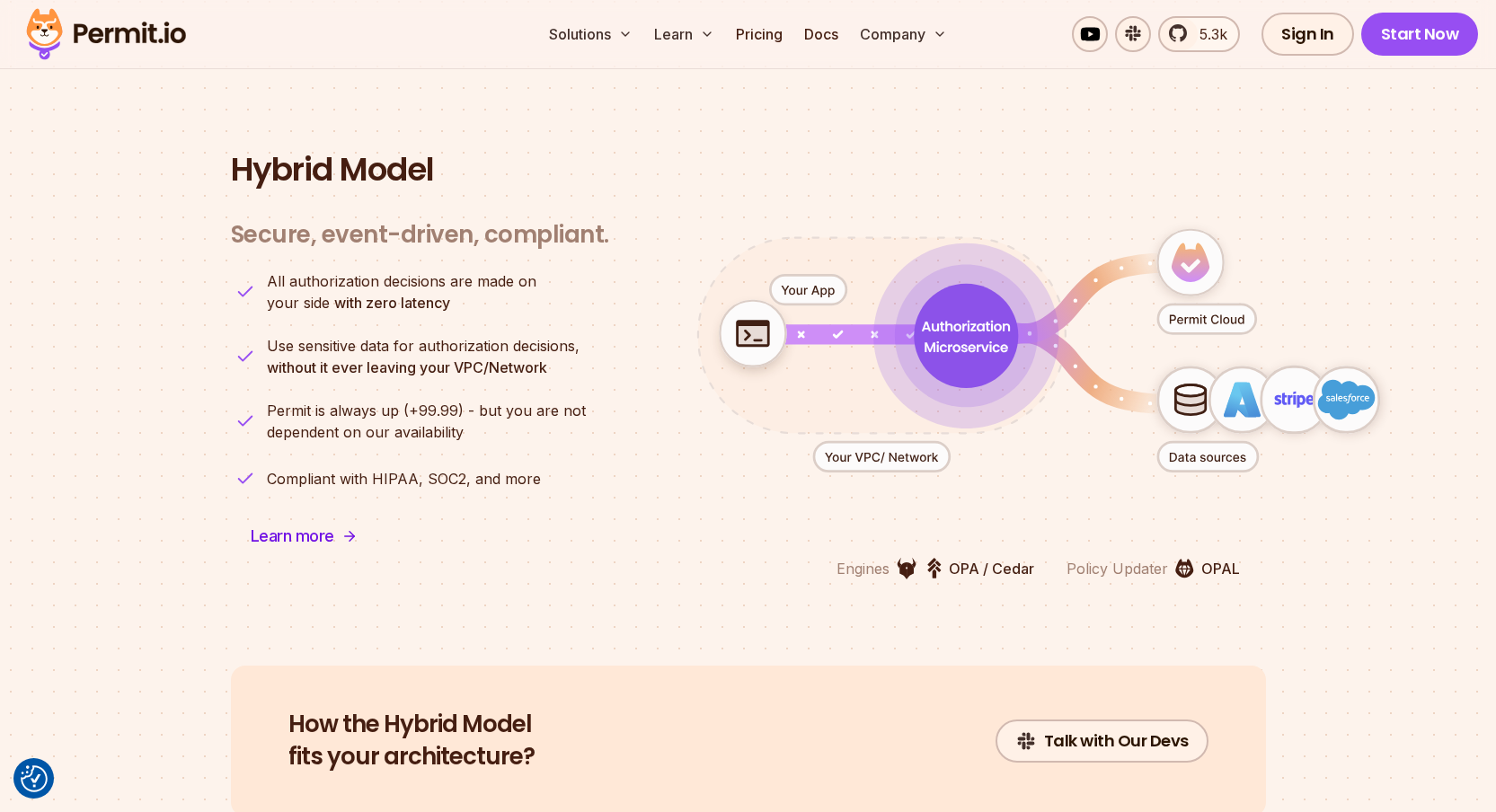
click at [855, 442] on icon "animation" at bounding box center [881, 457] width 135 height 30
drag, startPoint x: 1052, startPoint y: 358, endPoint x: 957, endPoint y: 369, distance: 95.6
click at [957, 369] on icon "animation" at bounding box center [1039, 351] width 794 height 348
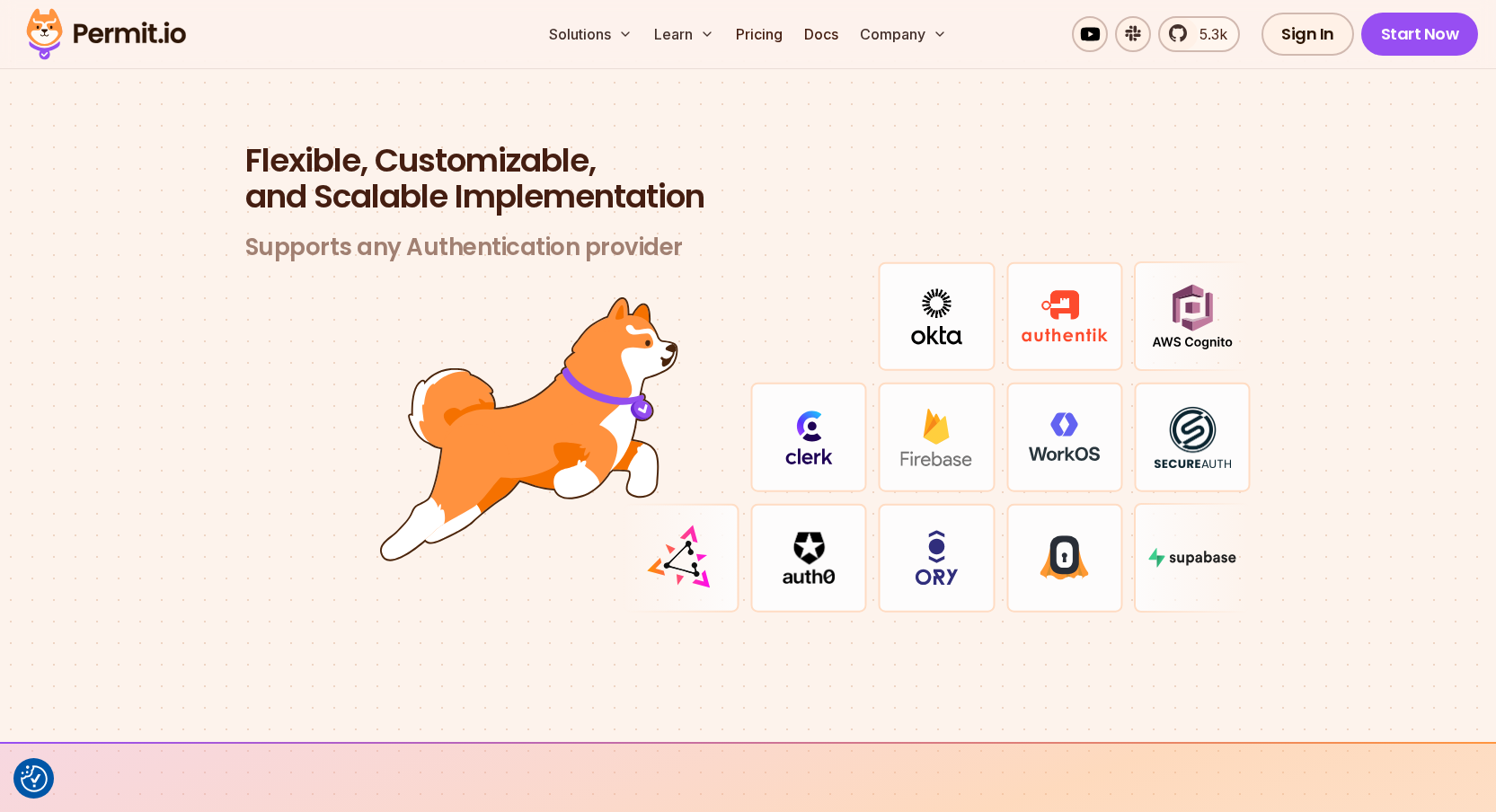
scroll to position [5146, 0]
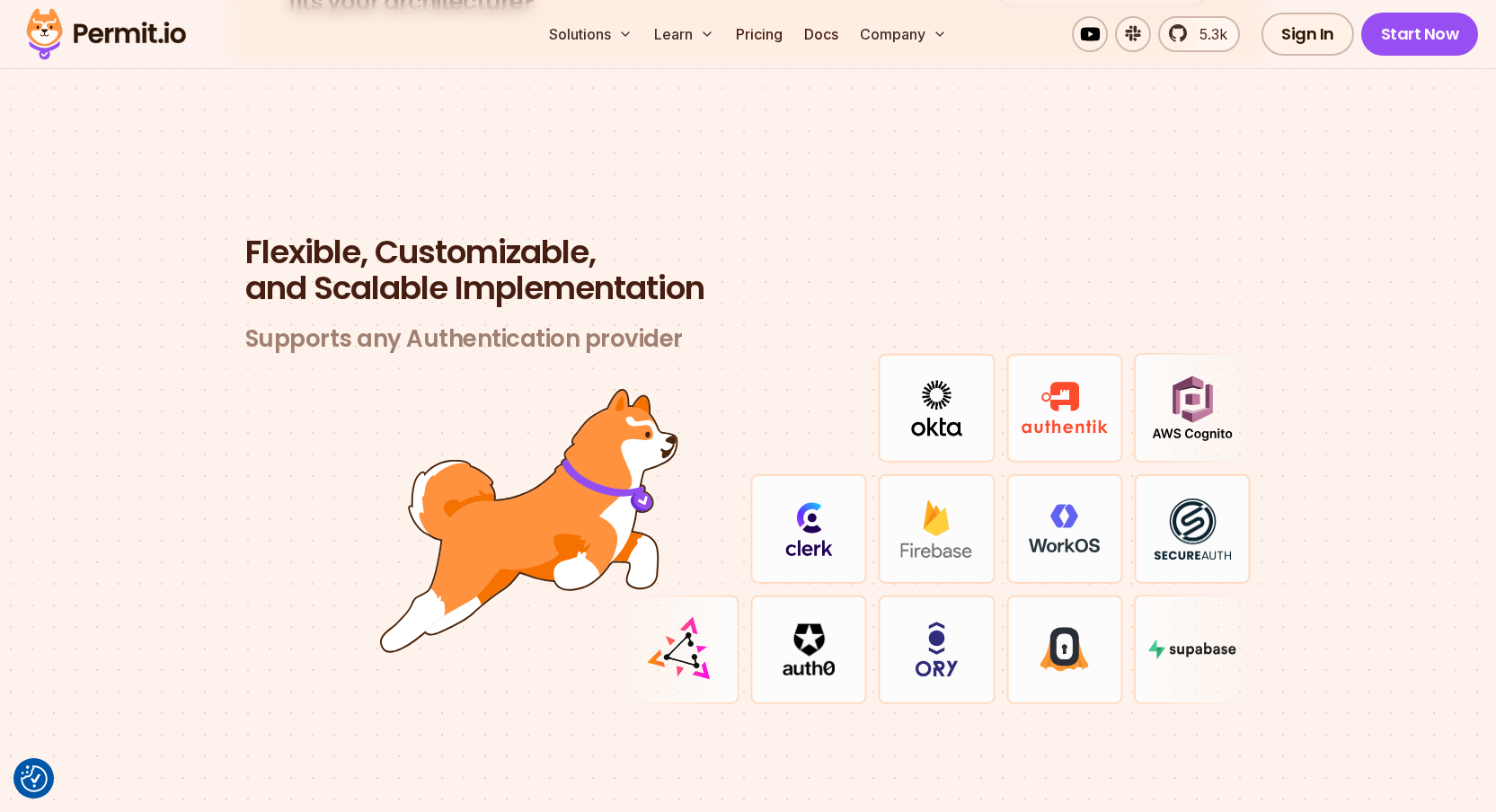
click at [778, 645] on div at bounding box center [808, 649] width 117 height 110
click at [651, 645] on img at bounding box center [680, 649] width 72 height 72
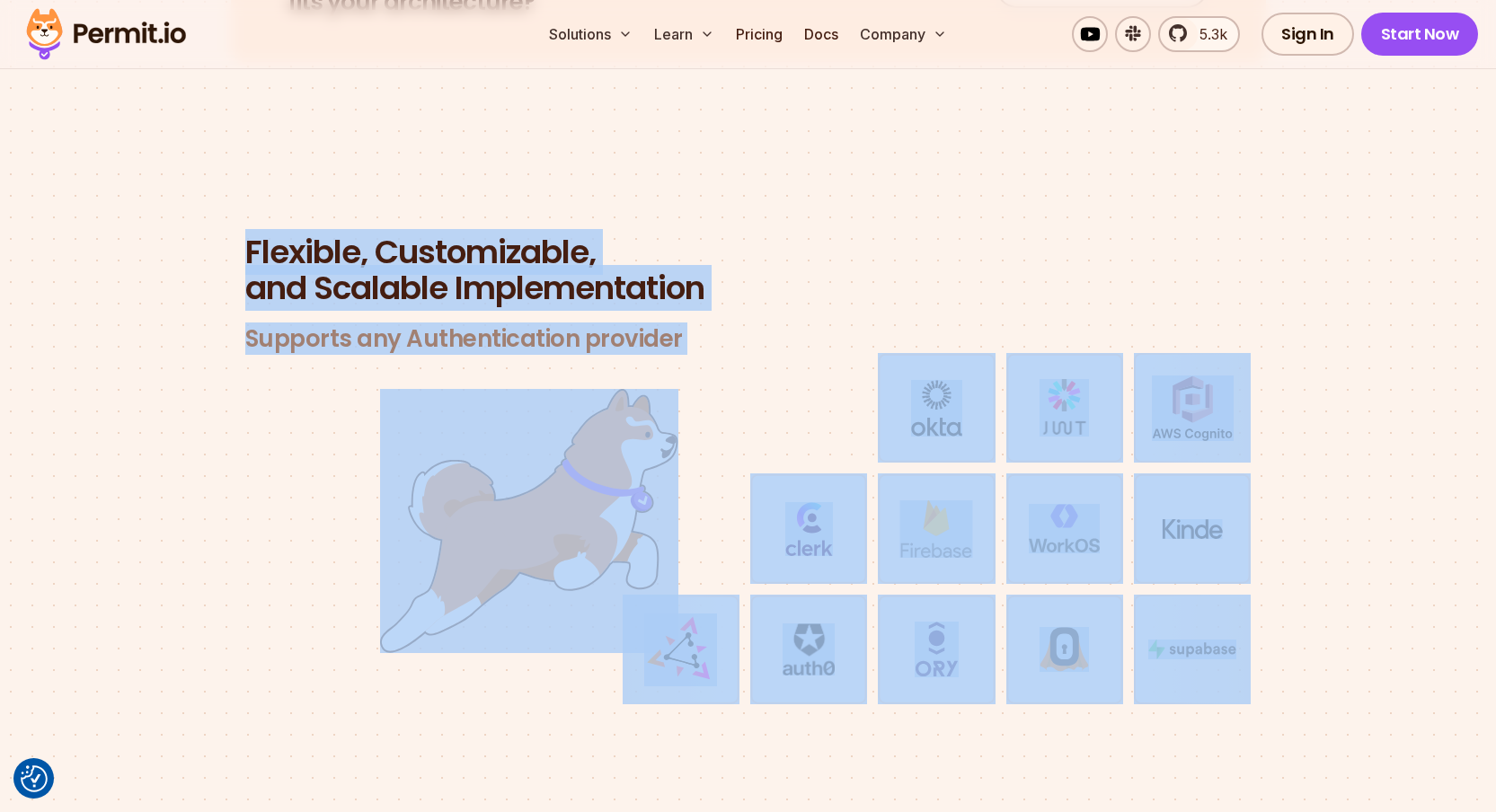
drag, startPoint x: 215, startPoint y: 215, endPoint x: 477, endPoint y: 568, distance: 439.6
click at [477, 568] on section "Flexible, Customizable, and Scalable Implementation Supports any Authentication…" at bounding box center [748, 492] width 1496 height 687
click at [477, 568] on img at bounding box center [529, 521] width 298 height 264
click at [310, 536] on div at bounding box center [749, 528] width 1007 height 351
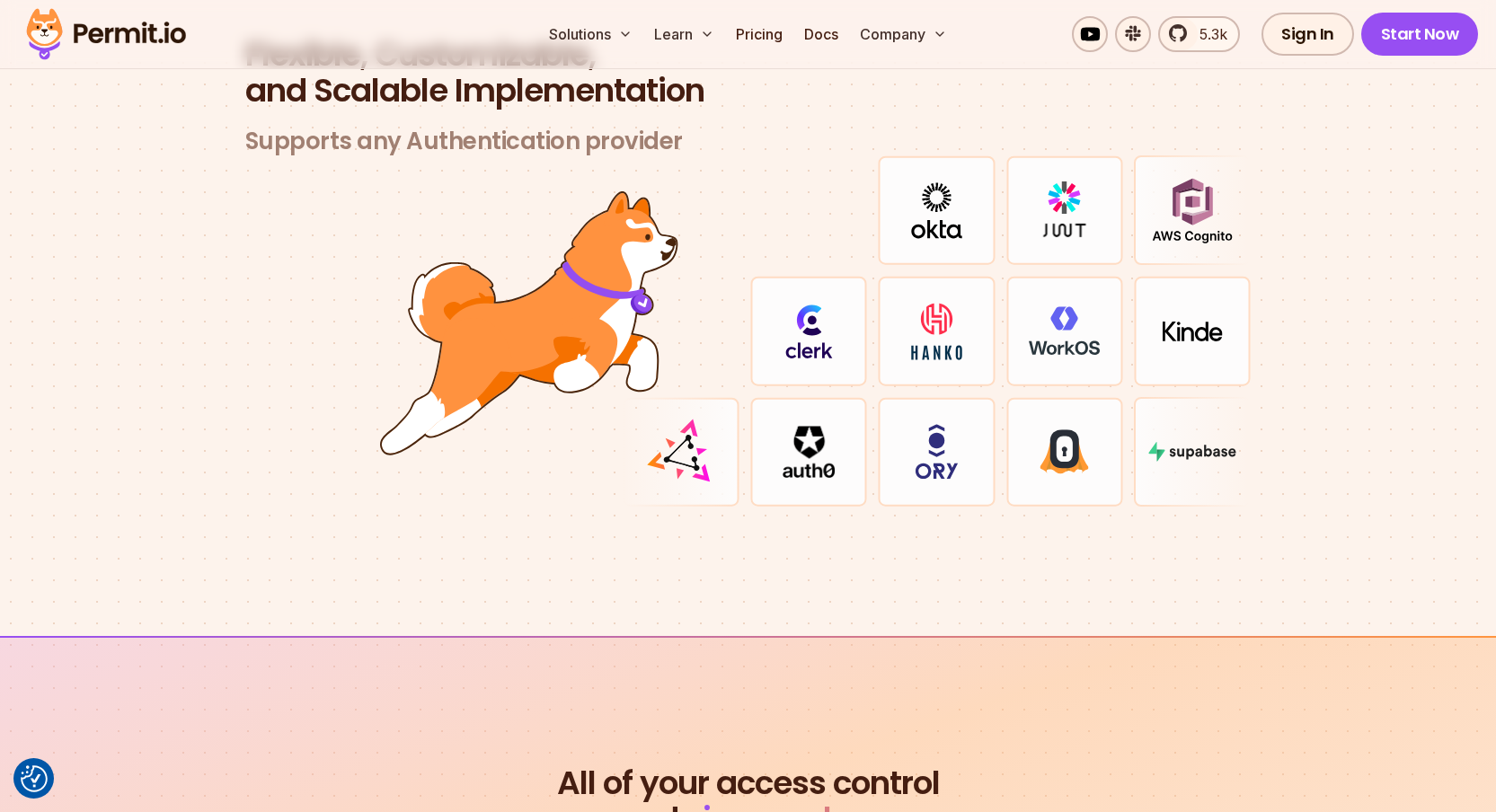
scroll to position [5607, 0]
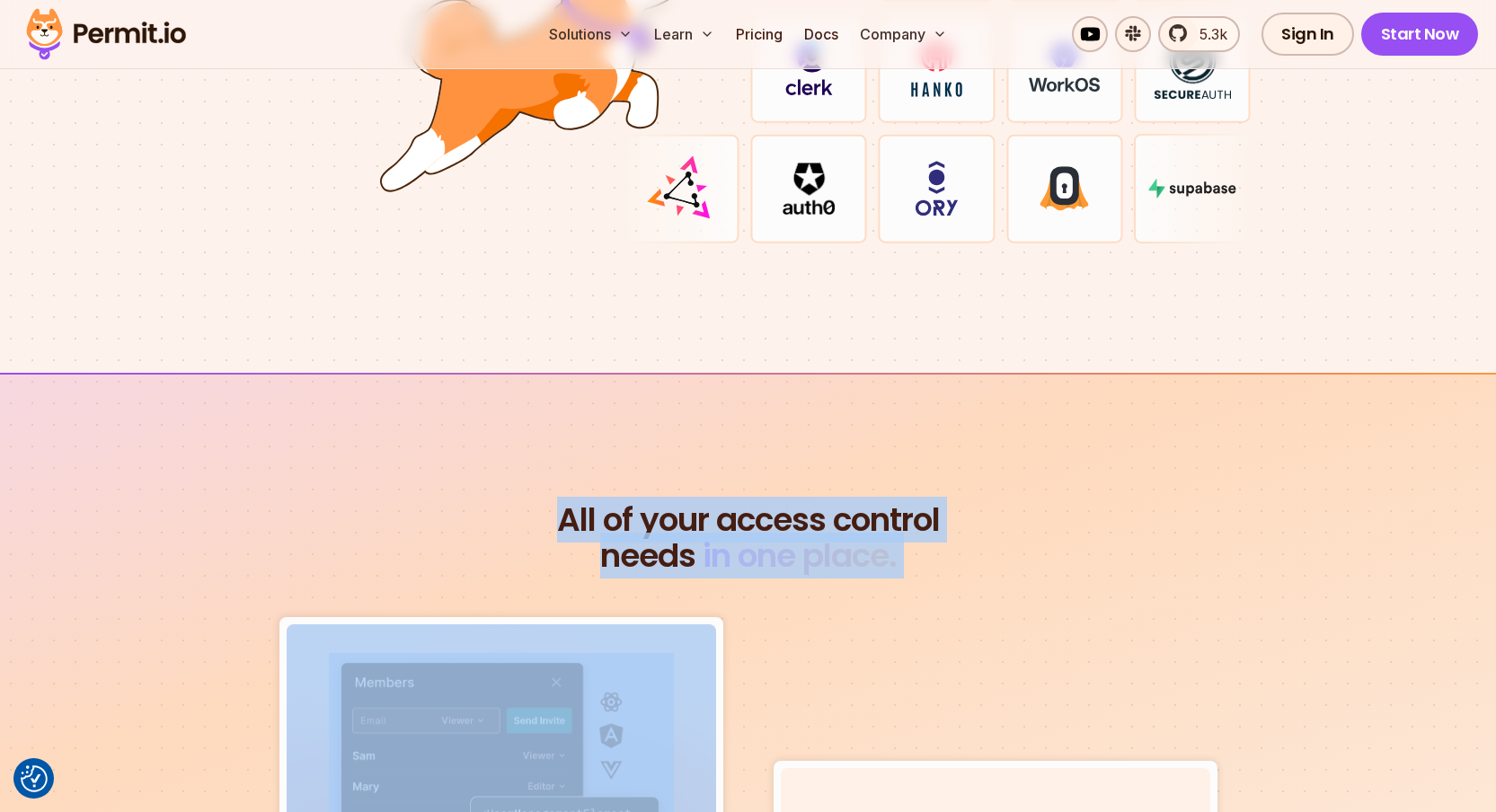
drag, startPoint x: 465, startPoint y: 475, endPoint x: 616, endPoint y: 606, distance: 199.9
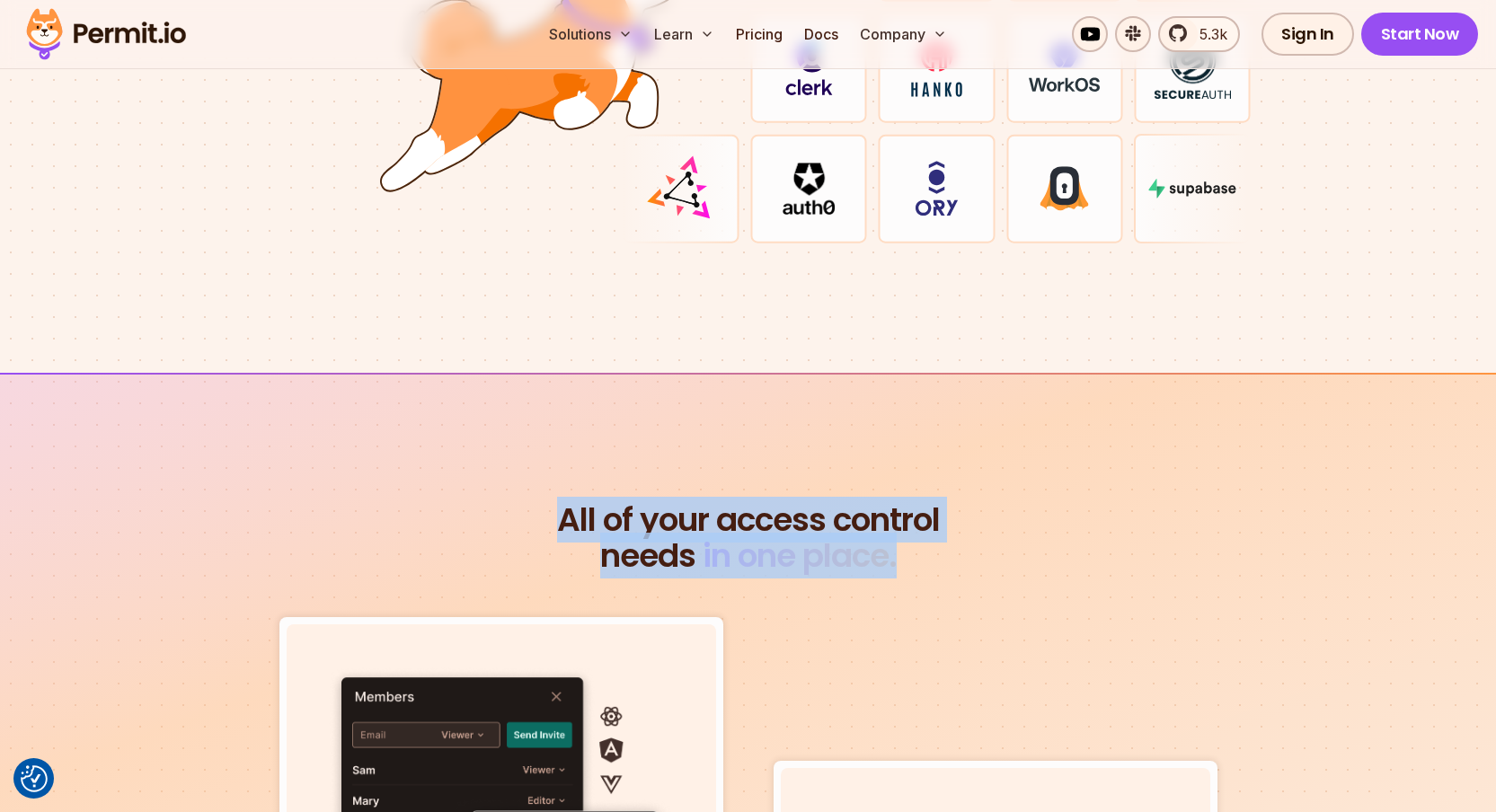
drag, startPoint x: 724, startPoint y: 557, endPoint x: 529, endPoint y: 500, distance: 203.2
click at [529, 502] on span "All of your access control" at bounding box center [748, 520] width 1035 height 36
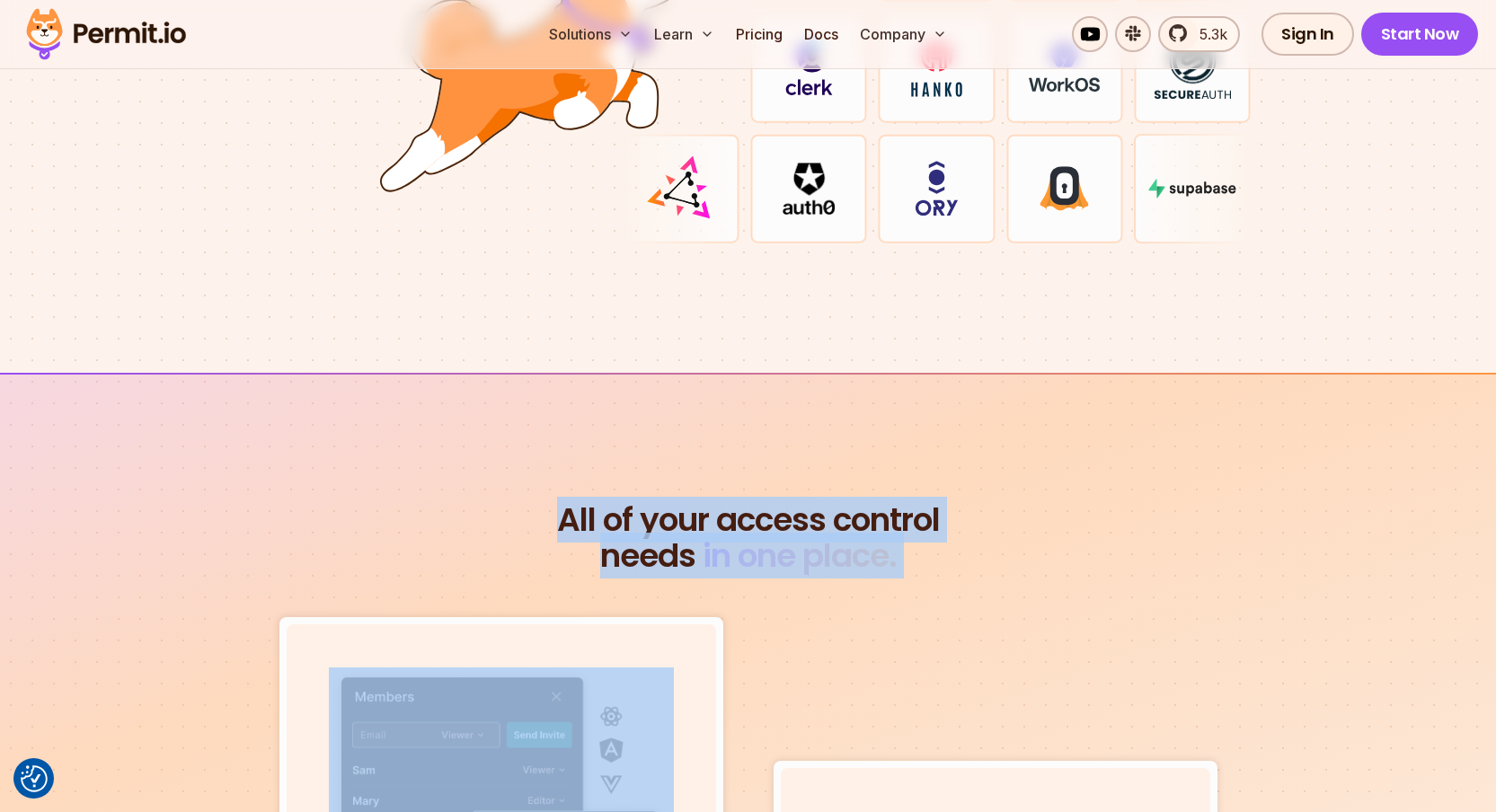
drag, startPoint x: 529, startPoint y: 500, endPoint x: 931, endPoint y: 553, distance: 405.5
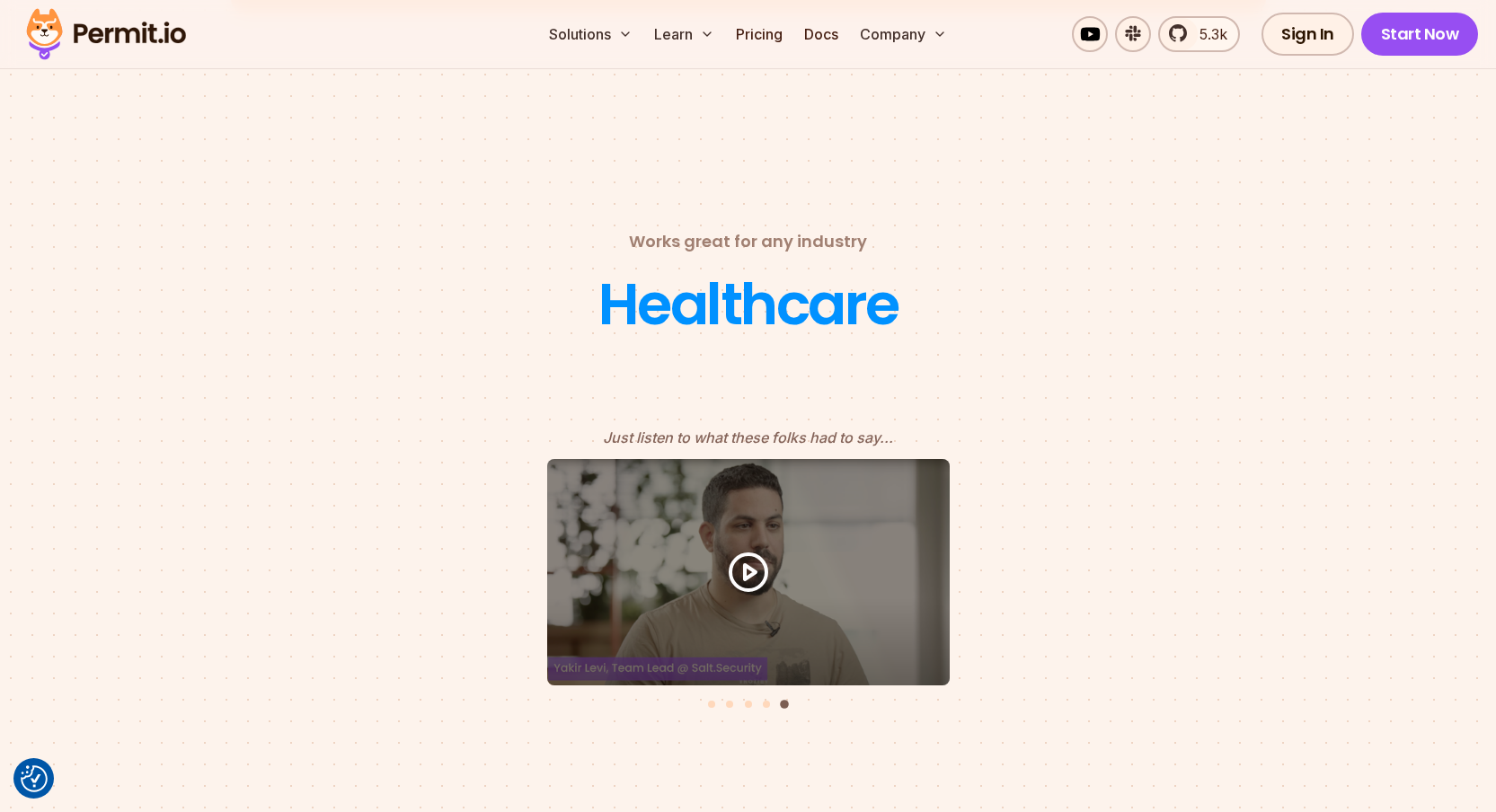
scroll to position [7736, 0]
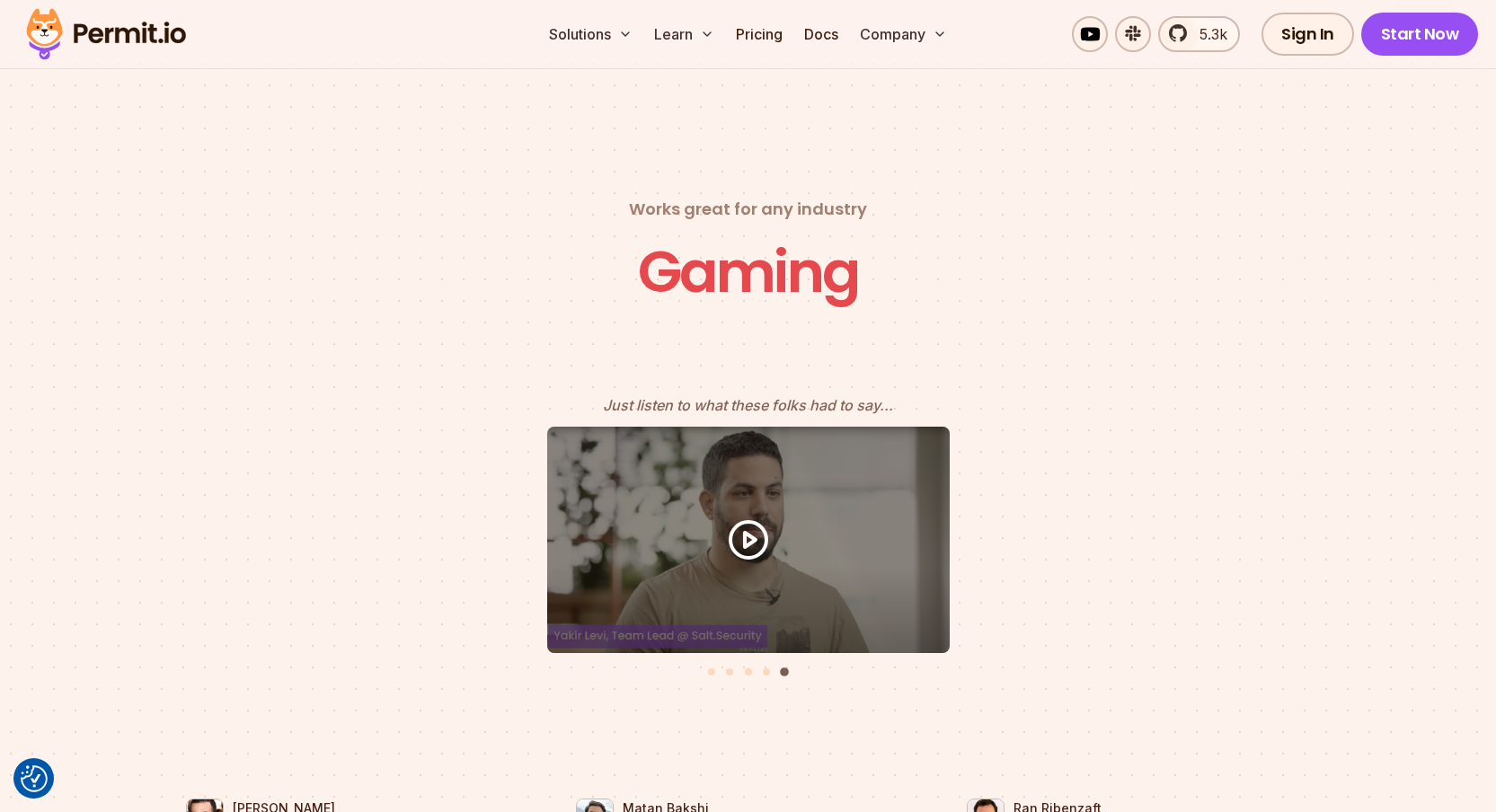
click at [770, 663] on li "Select a slide to show" at bounding box center [766, 671] width 12 height 15
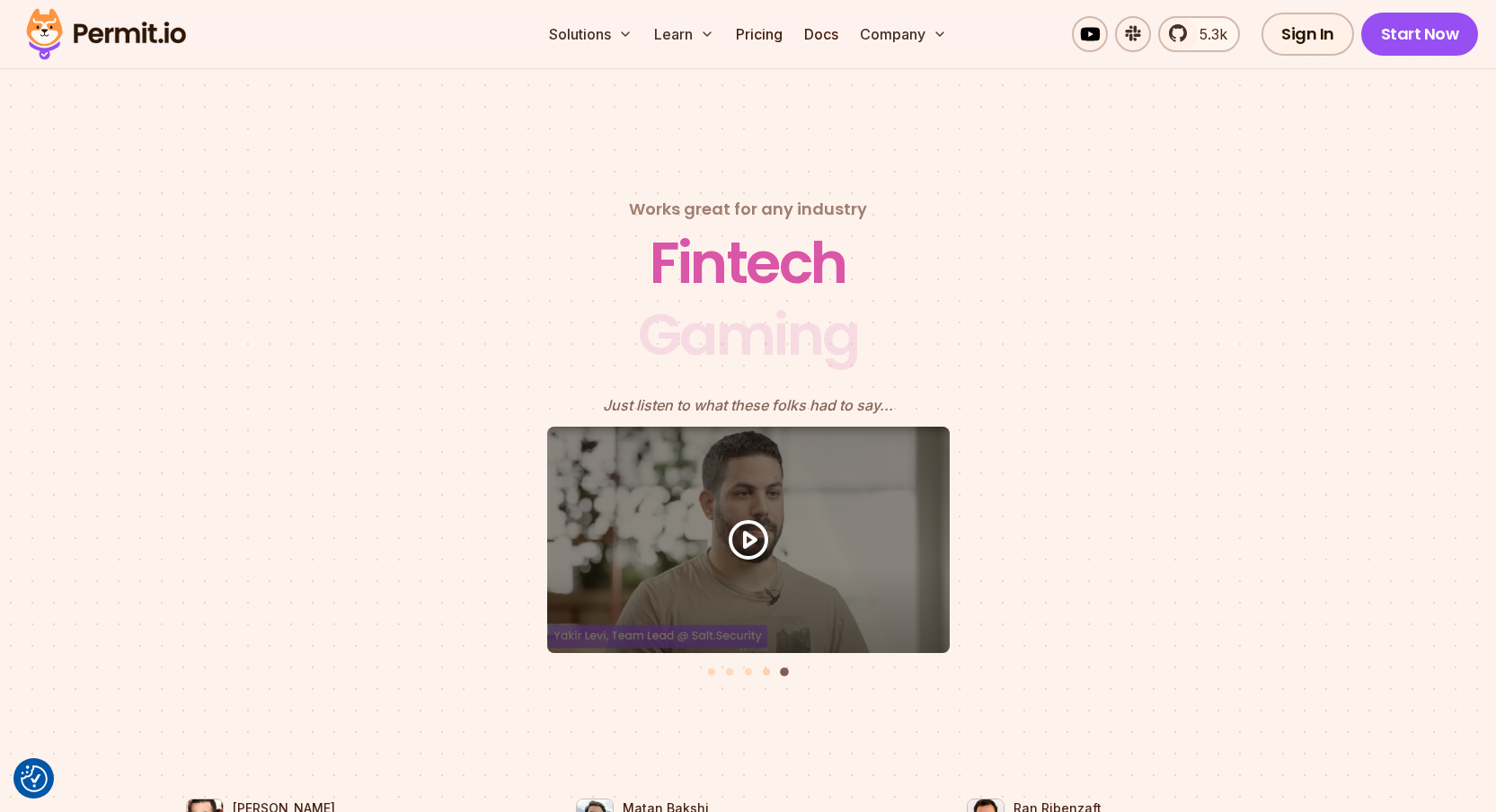
click at [766, 669] on button "Go to slide 4" at bounding box center [767, 673] width 8 height 8
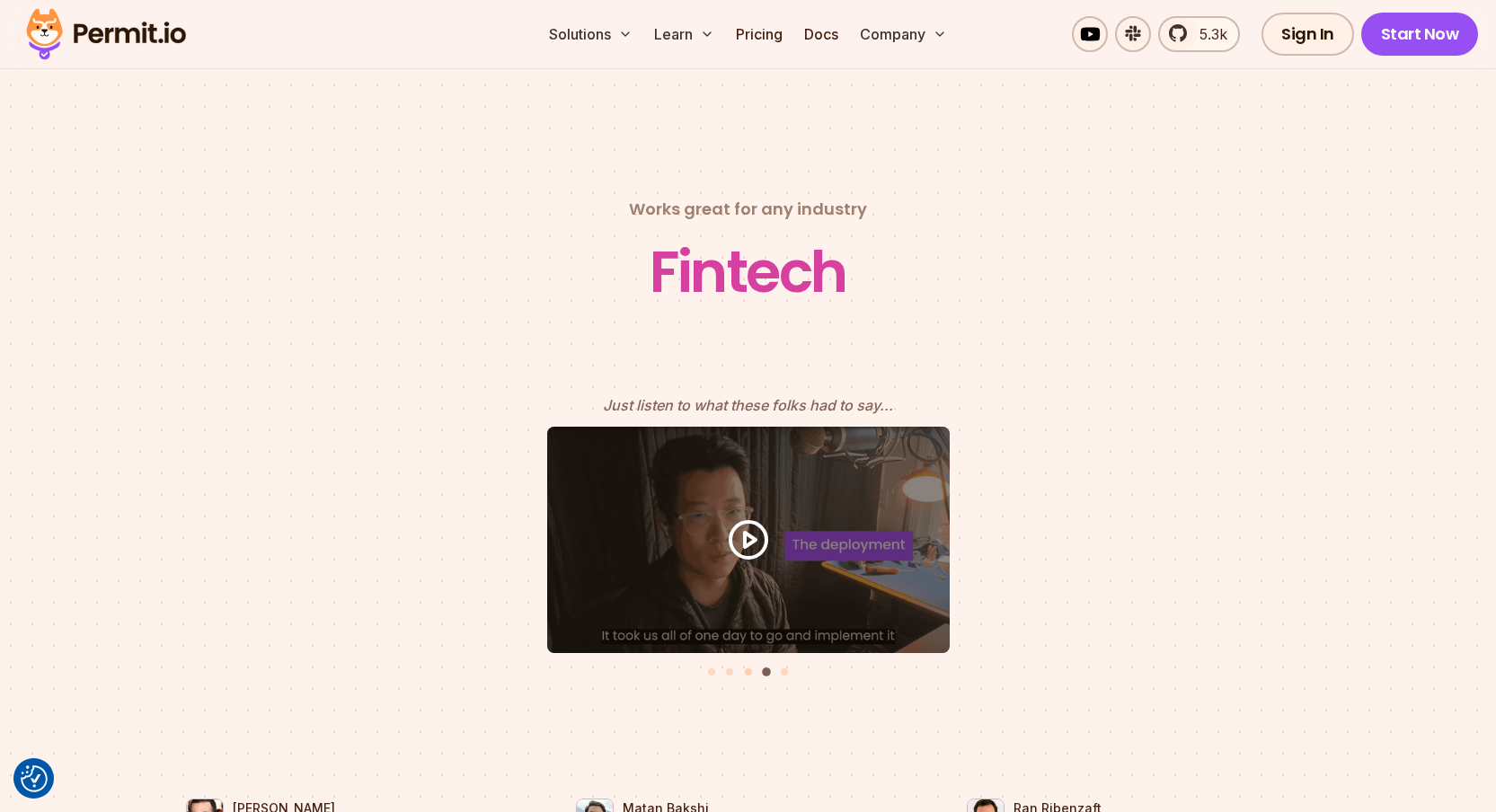
click at [750, 669] on button "Go to slide 3" at bounding box center [749, 673] width 8 height 8
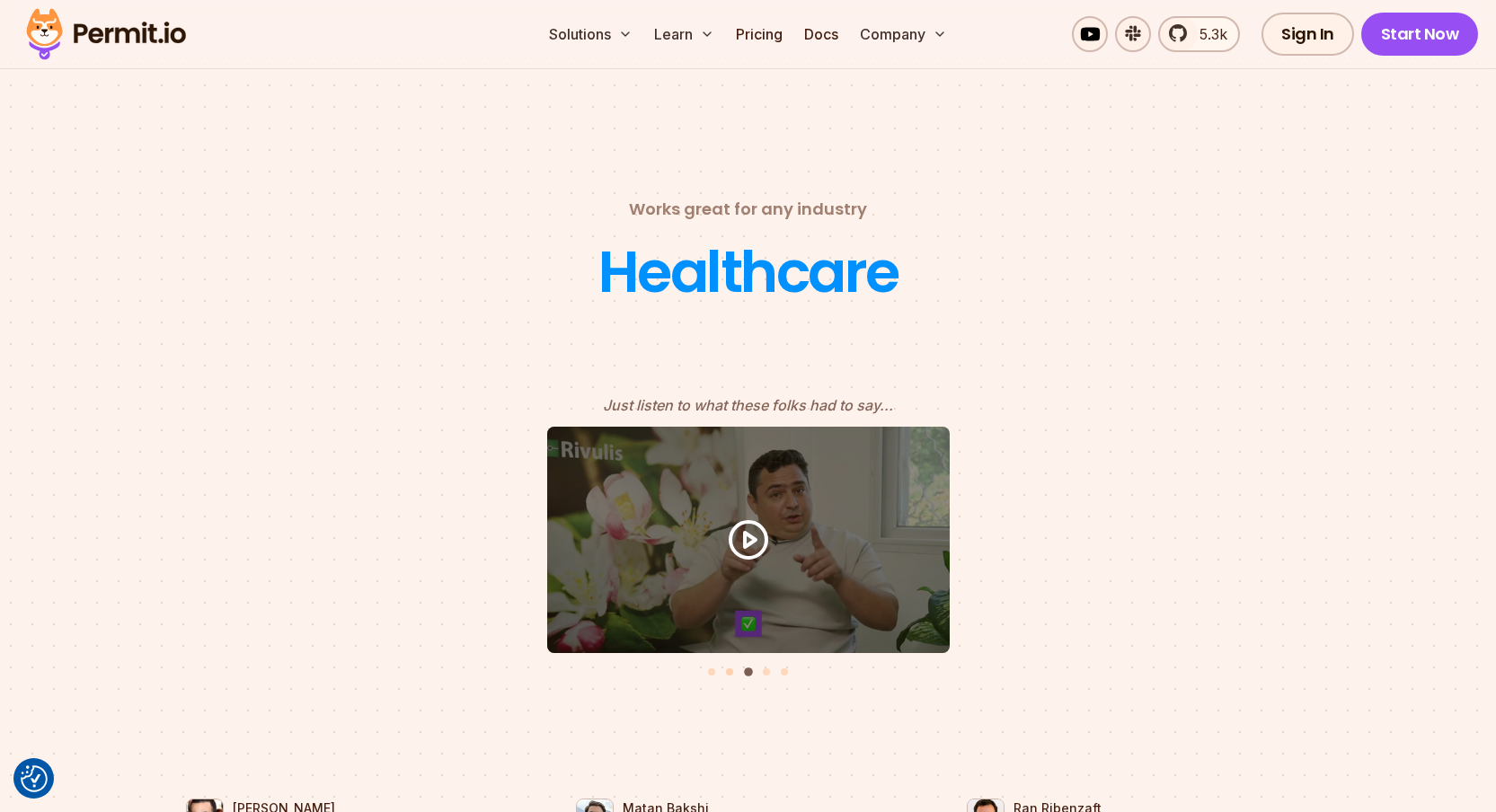
click at [730, 669] on button "Go to slide 2" at bounding box center [730, 673] width 8 height 8
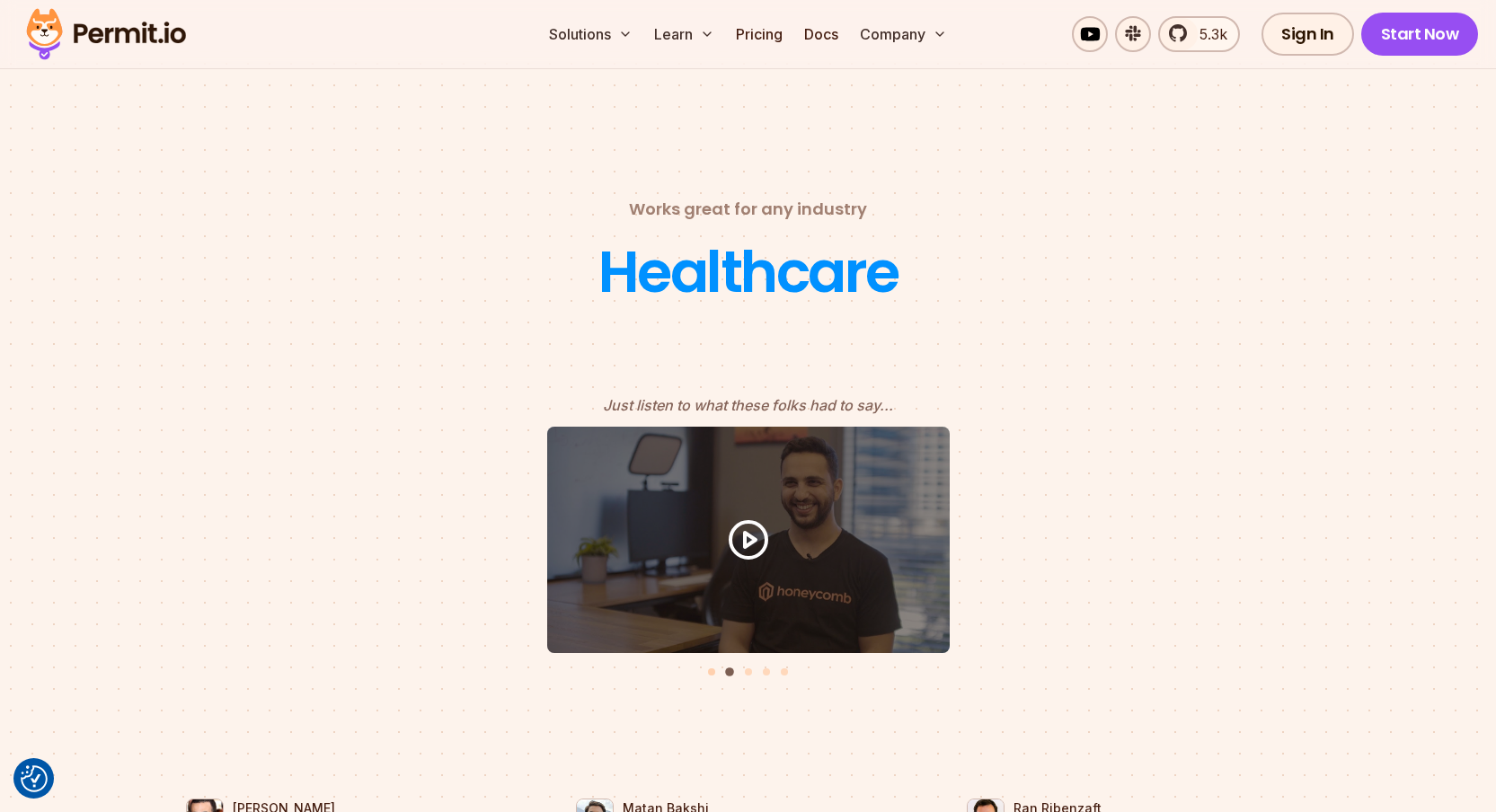
click at [709, 669] on button "Go to slide 1" at bounding box center [712, 673] width 8 height 8
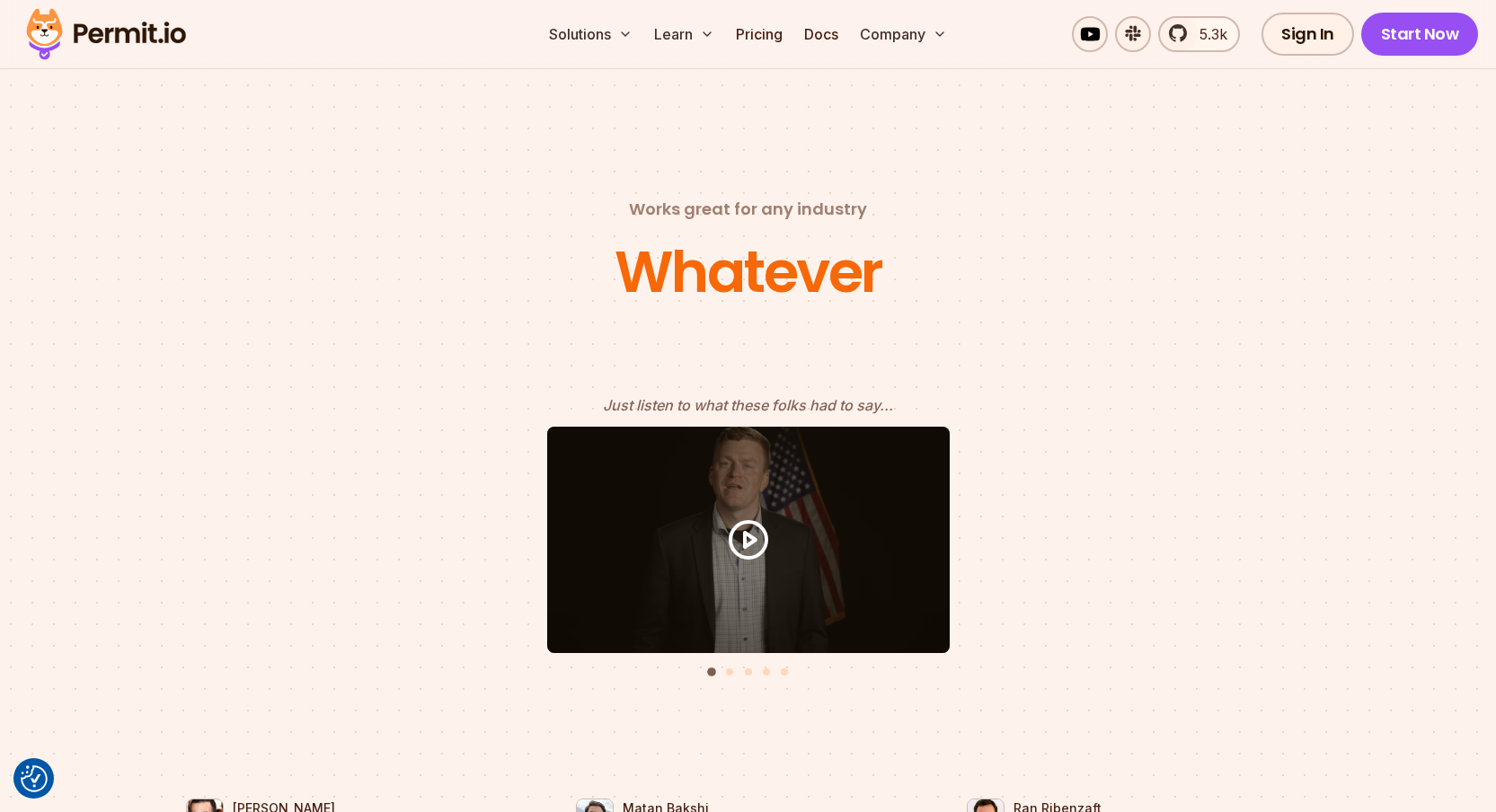
click at [422, 463] on button "1 of 5" at bounding box center [748, 540] width 1150 height 227
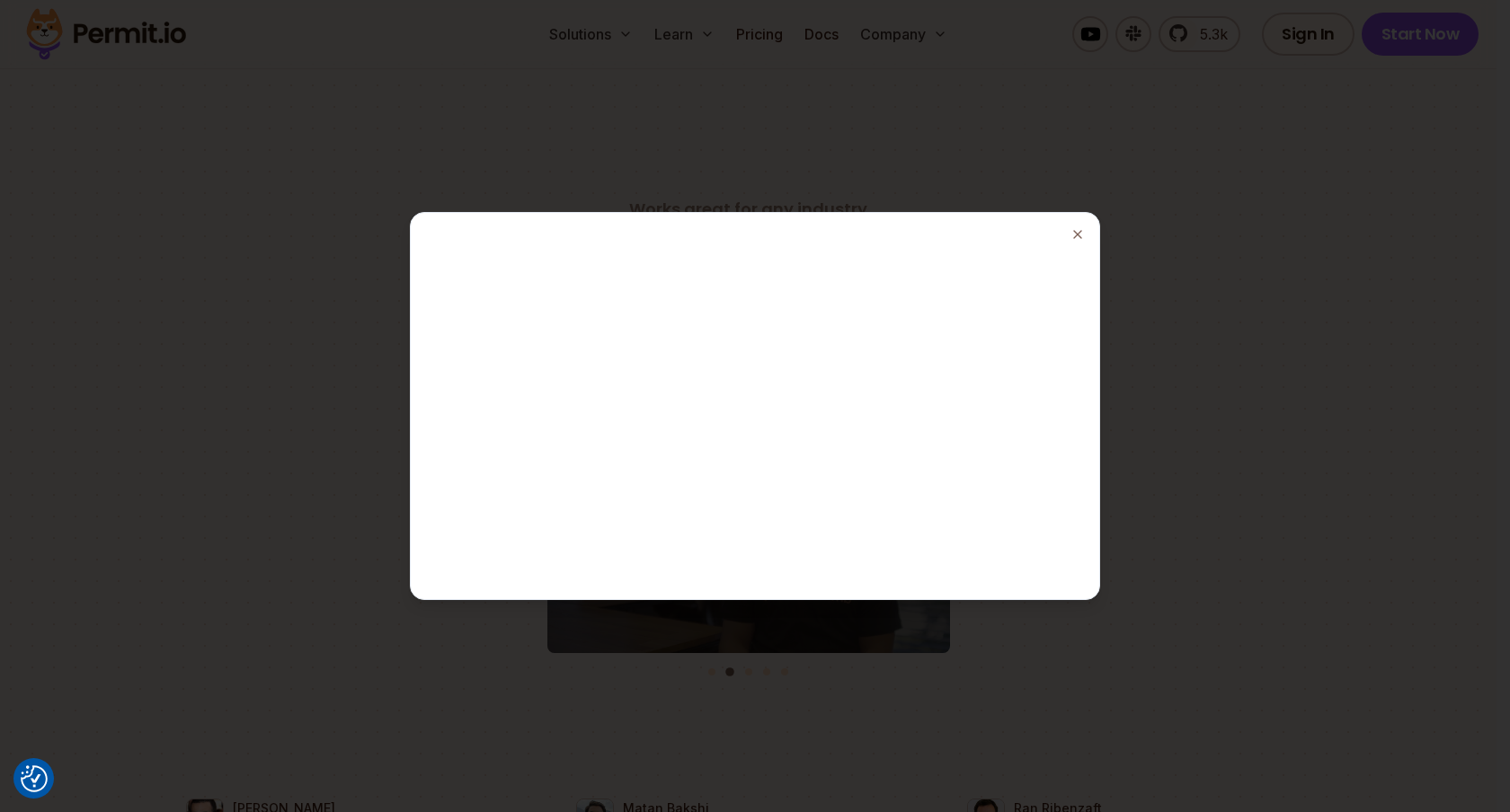
click at [317, 298] on div at bounding box center [755, 406] width 1510 height 812
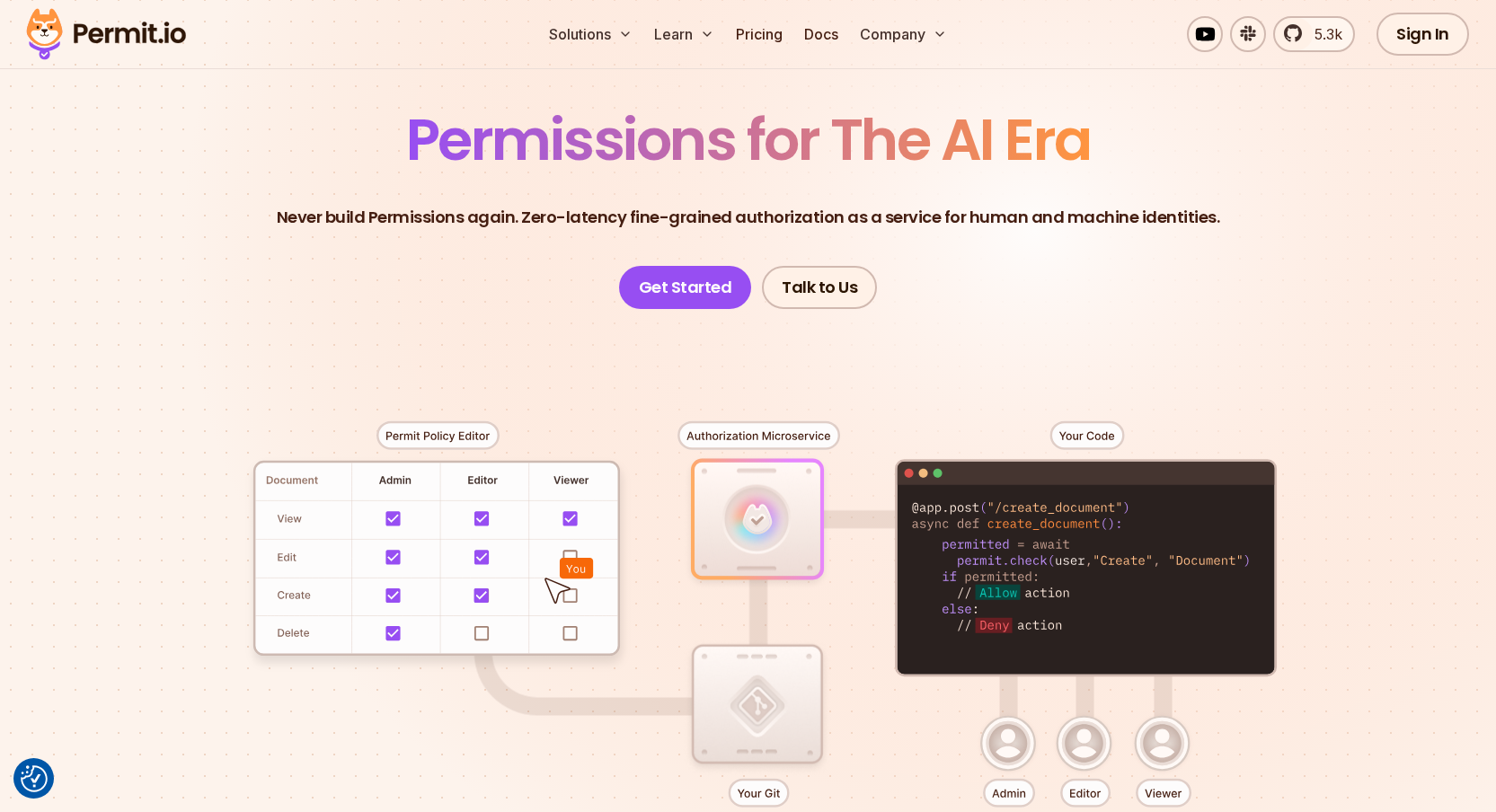
scroll to position [0, 0]
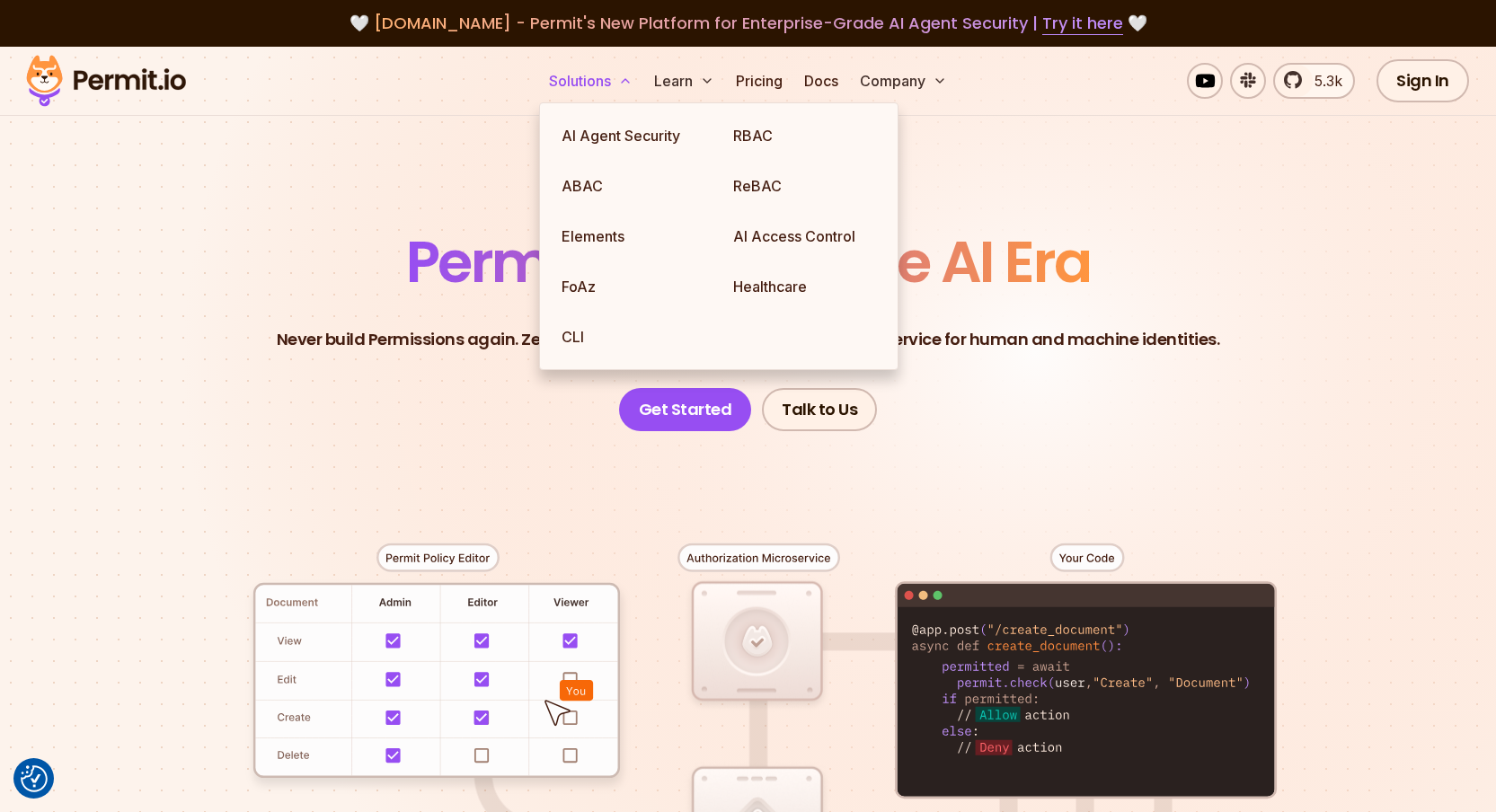
click at [605, 86] on button "Solutions" at bounding box center [591, 81] width 98 height 36
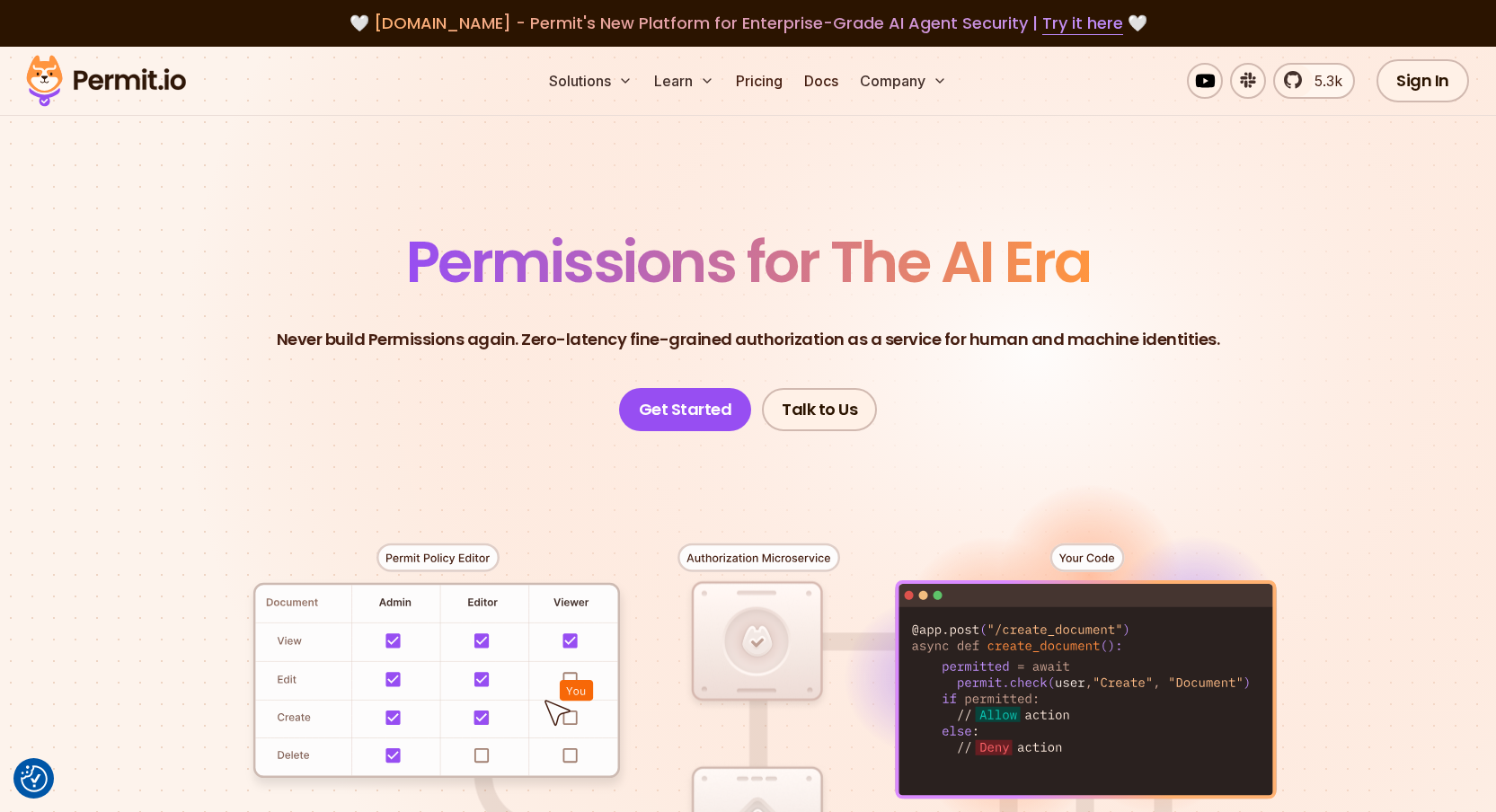
click at [132, 89] on img at bounding box center [105, 80] width 176 height 61
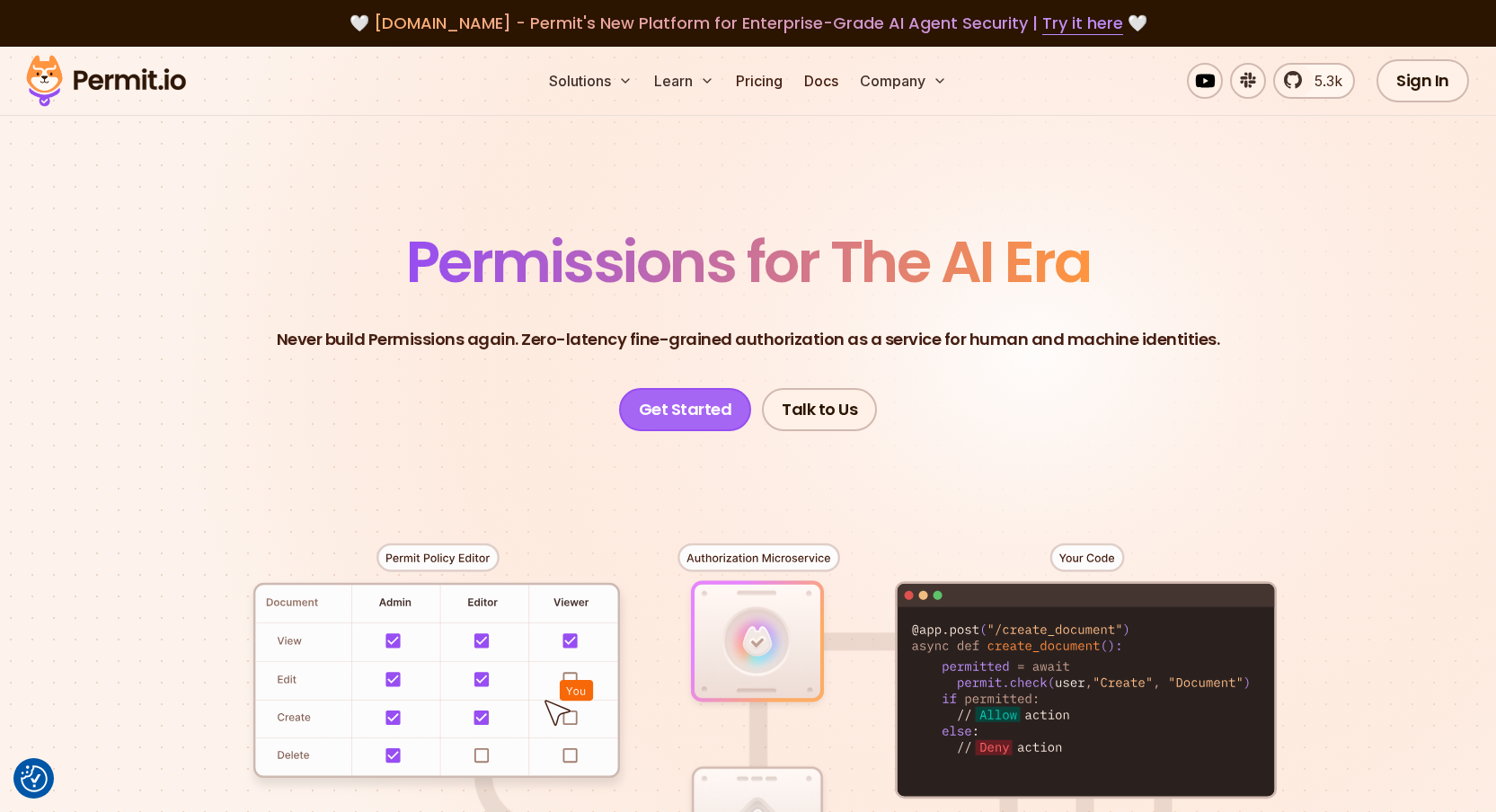
click at [678, 416] on link "Get Started" at bounding box center [685, 410] width 133 height 43
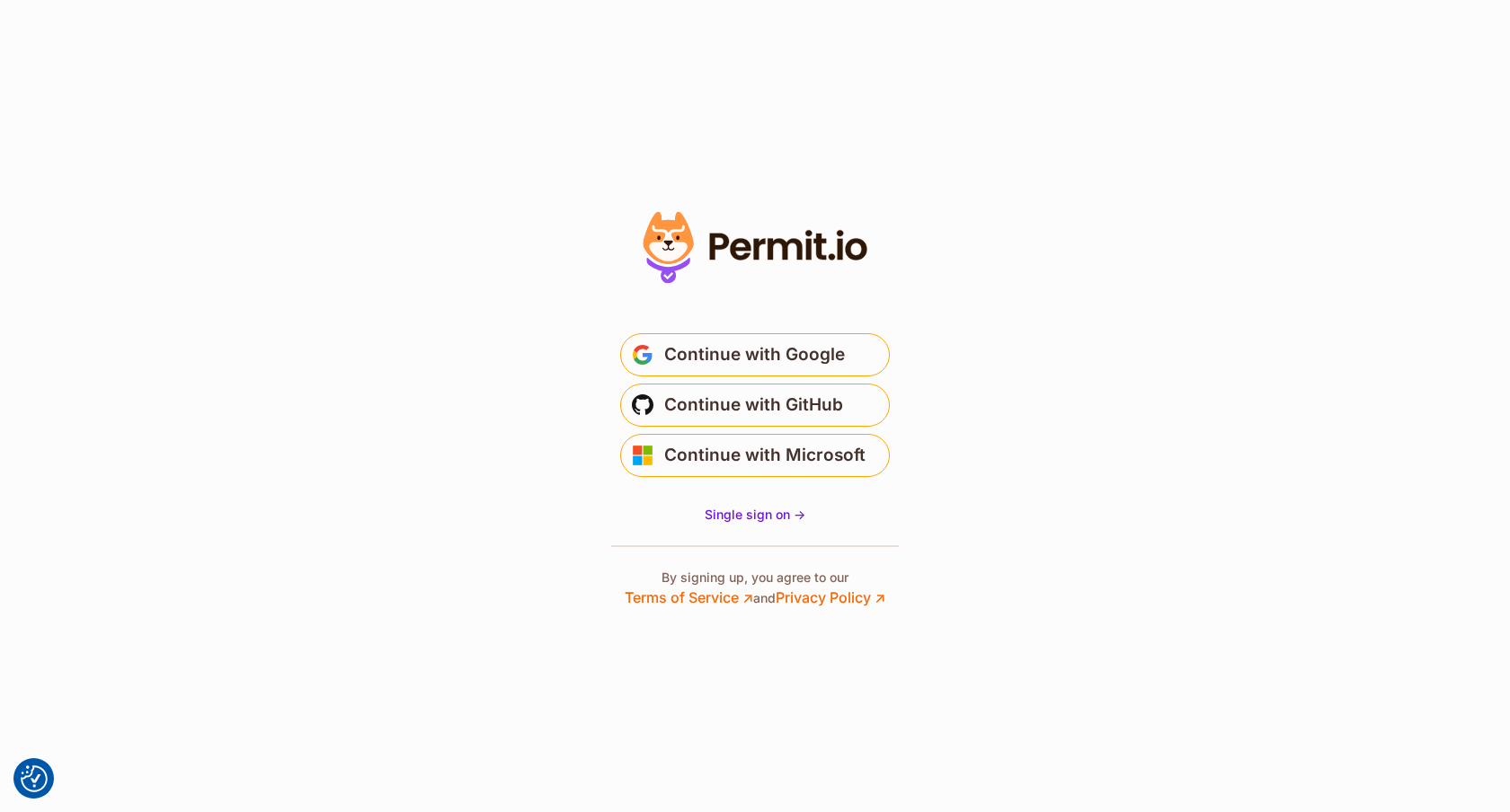
drag, startPoint x: 948, startPoint y: 619, endPoint x: 644, endPoint y: 502, distance: 325.7
click at [644, 502] on section "Or" at bounding box center [755, 406] width 1510 height 812
click at [619, 511] on div at bounding box center [755, 406] width 360 height 404
